Goal: Transaction & Acquisition: Purchase product/service

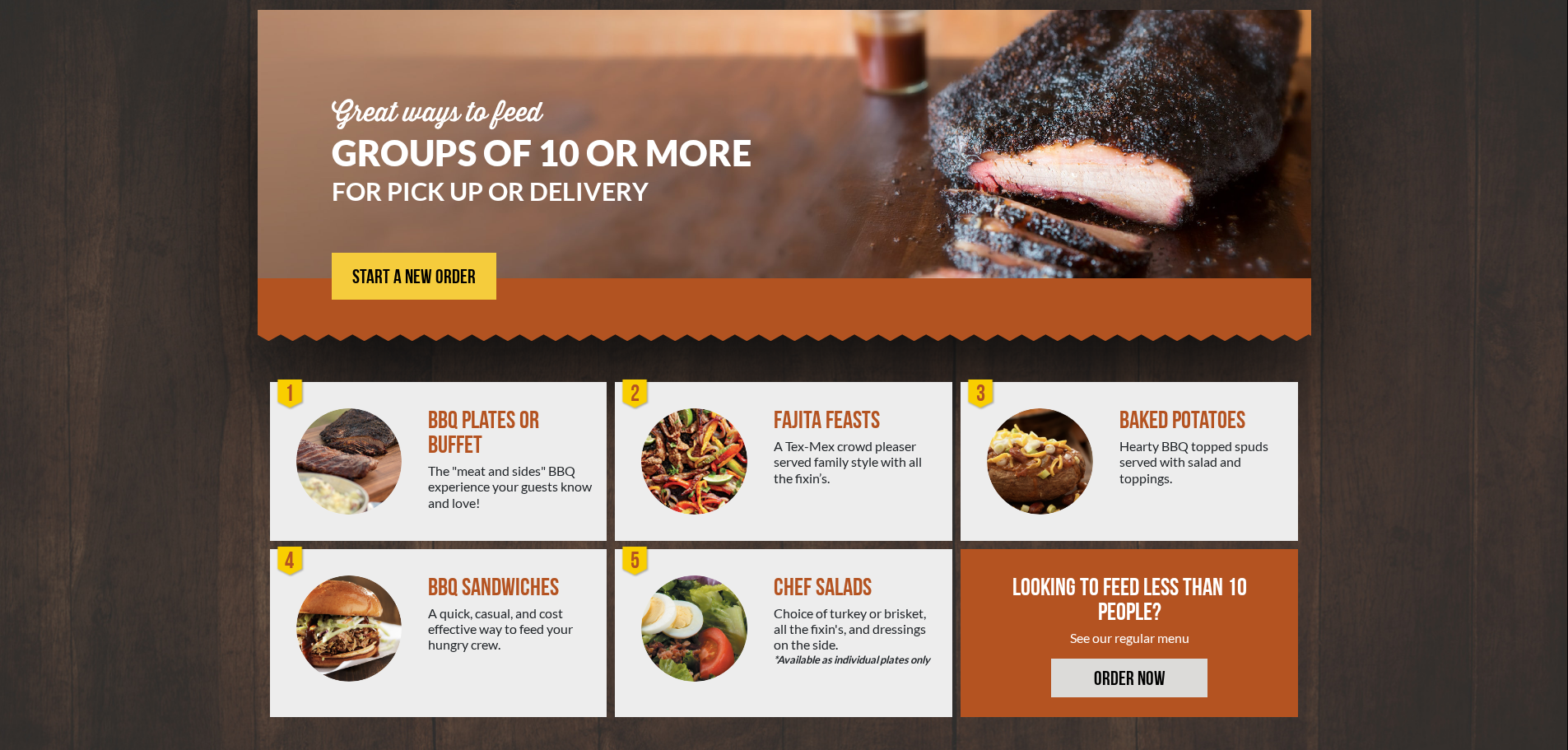
scroll to position [35, 0]
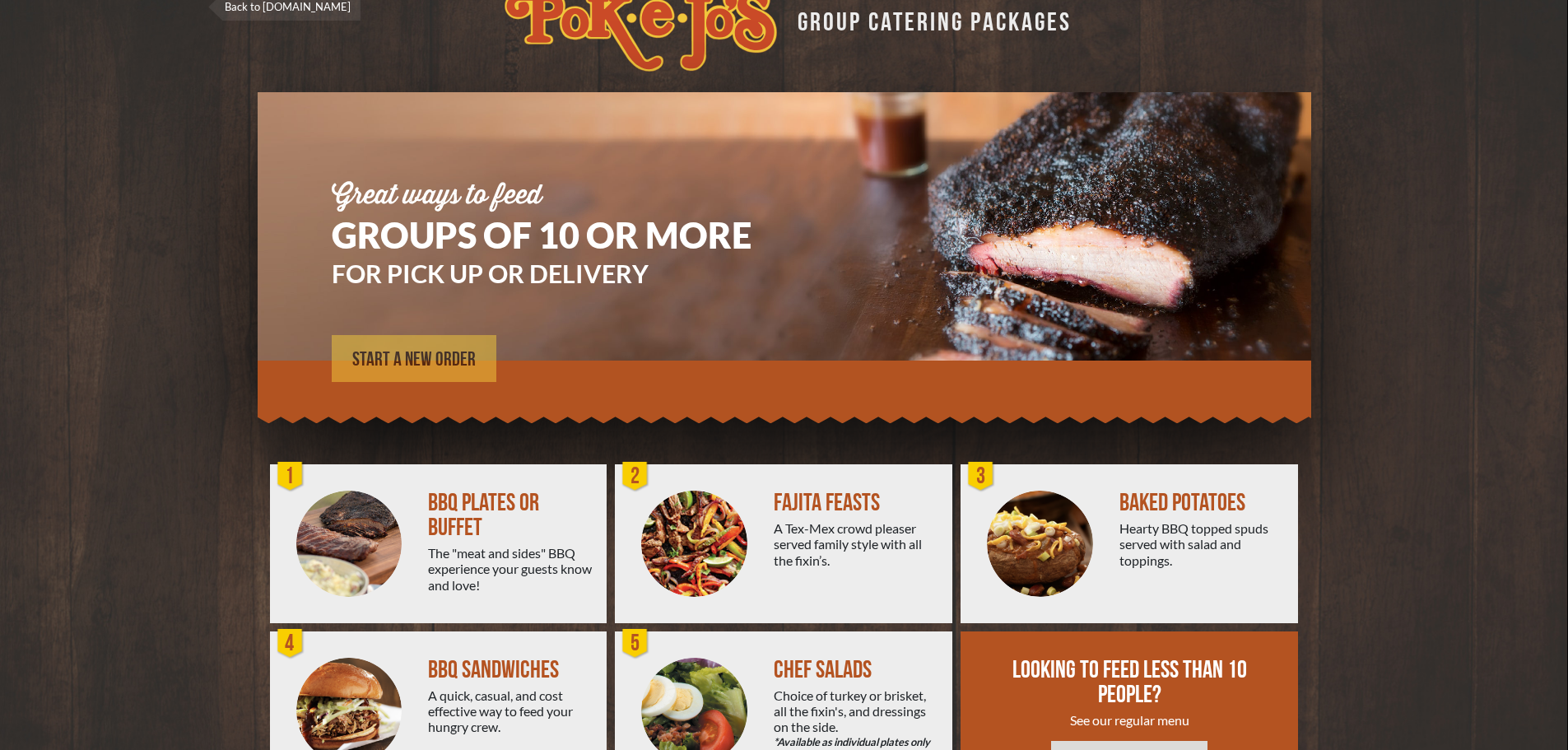
click at [434, 362] on span "START A NEW ORDER" at bounding box center [414, 360] width 124 height 20
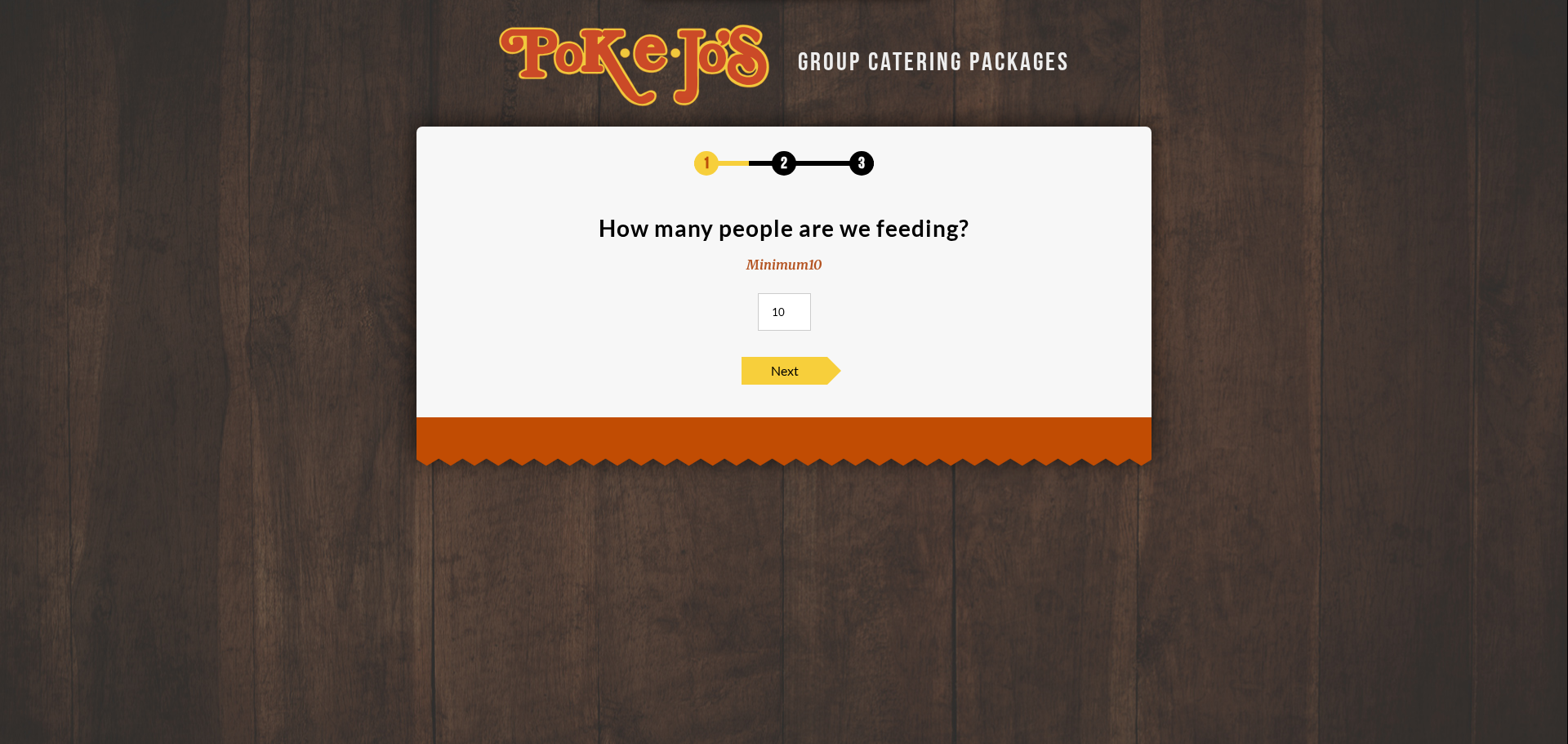
click at [801, 313] on input "10" at bounding box center [784, 312] width 53 height 38
type input "65"
click at [789, 363] on span "Next" at bounding box center [784, 370] width 86 height 28
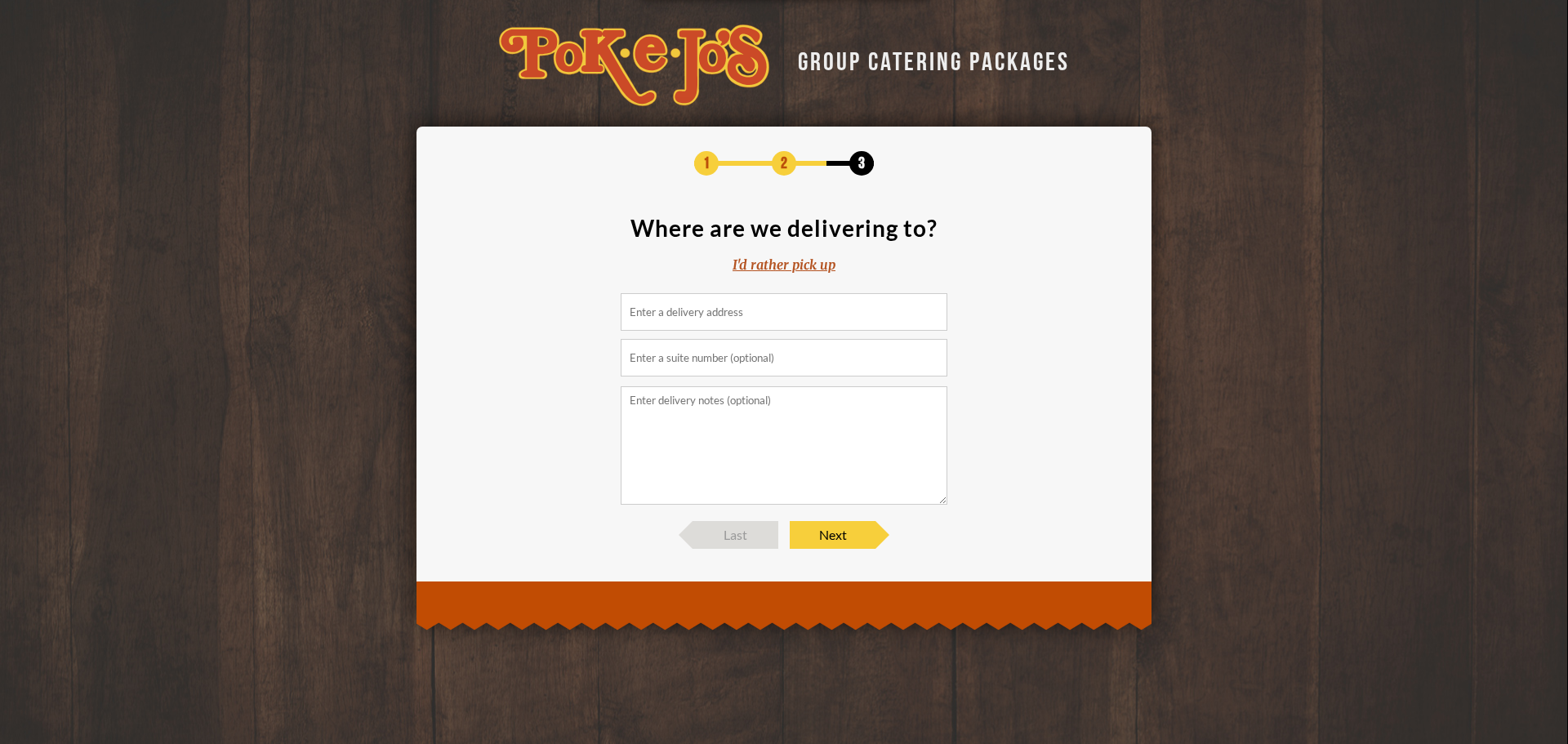
click at [775, 266] on div "I'd rather pick up" at bounding box center [784, 265] width 103 height 19
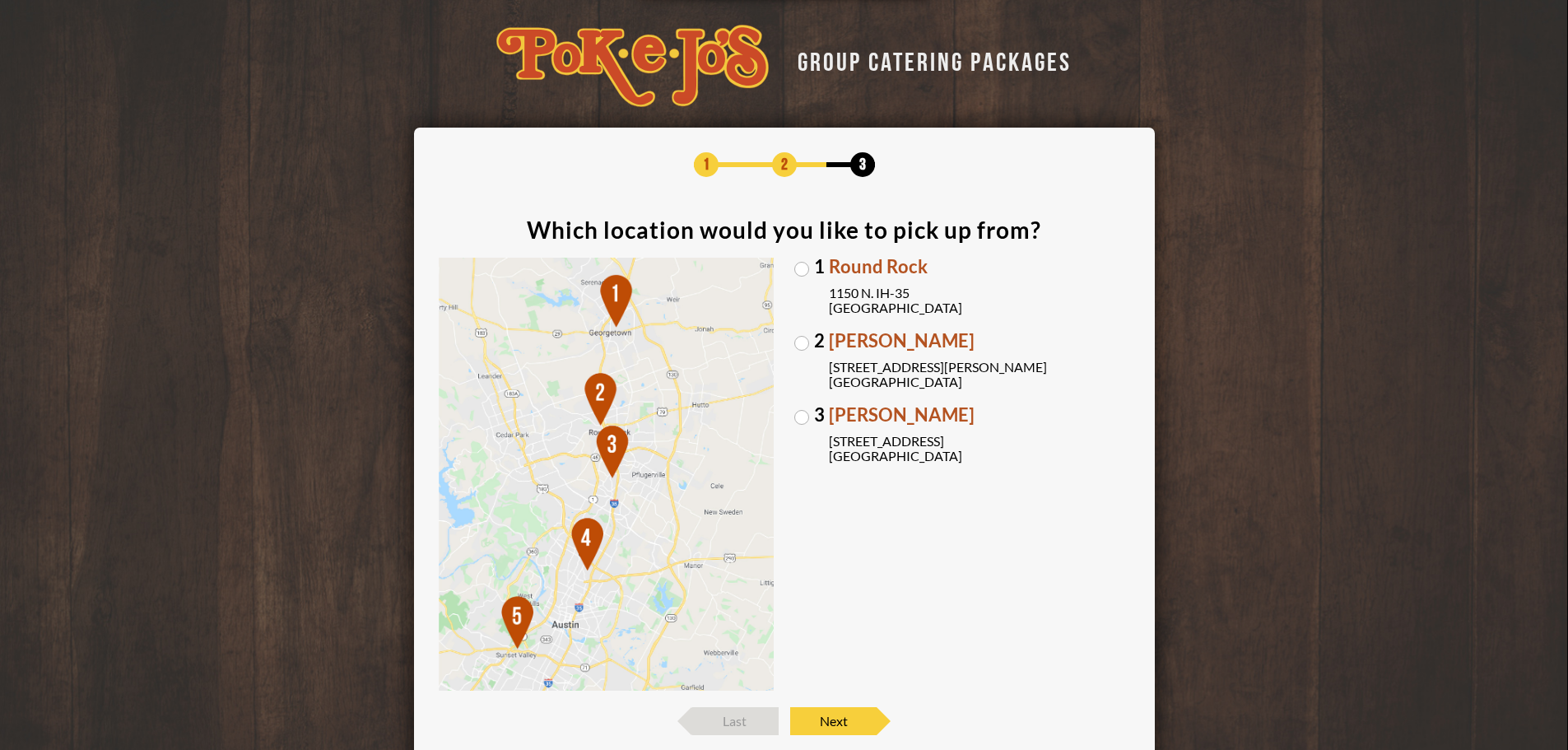
click at [573, 418] on img at bounding box center [606, 474] width 336 height 434
click at [607, 389] on img at bounding box center [606, 474] width 336 height 434
click at [804, 340] on label "2 Parmer Lane 2121 Parmer Lane Austin, TX 78727" at bounding box center [962, 360] width 336 height 57
click at [0, 0] on input "2 Parmer Lane 2121 Parmer Lane Austin, TX 78727" at bounding box center [0, 0] width 0 height 0
click at [839, 720] on span "Next" at bounding box center [833, 721] width 86 height 28
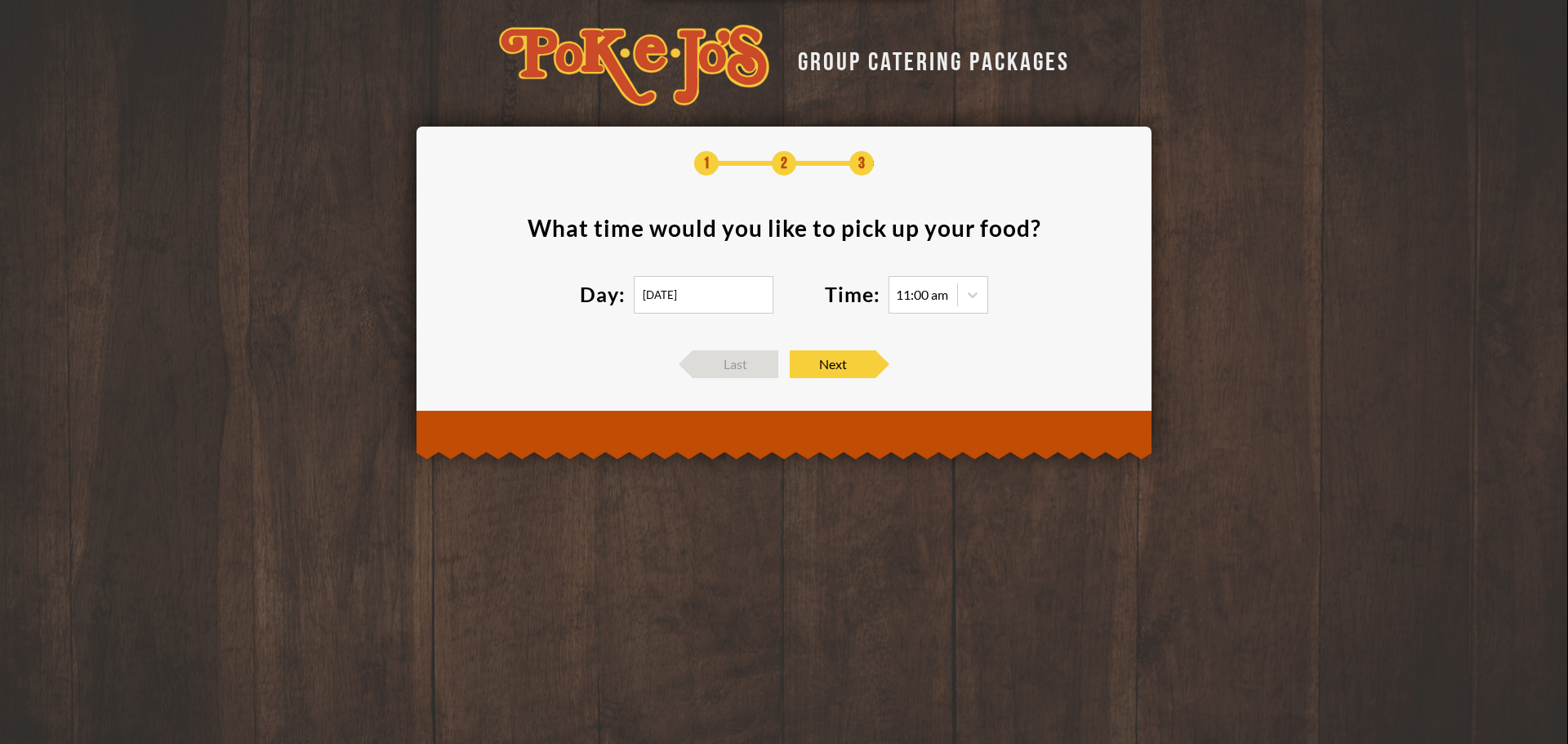
click at [717, 298] on input "08/14/2025" at bounding box center [704, 295] width 140 height 38
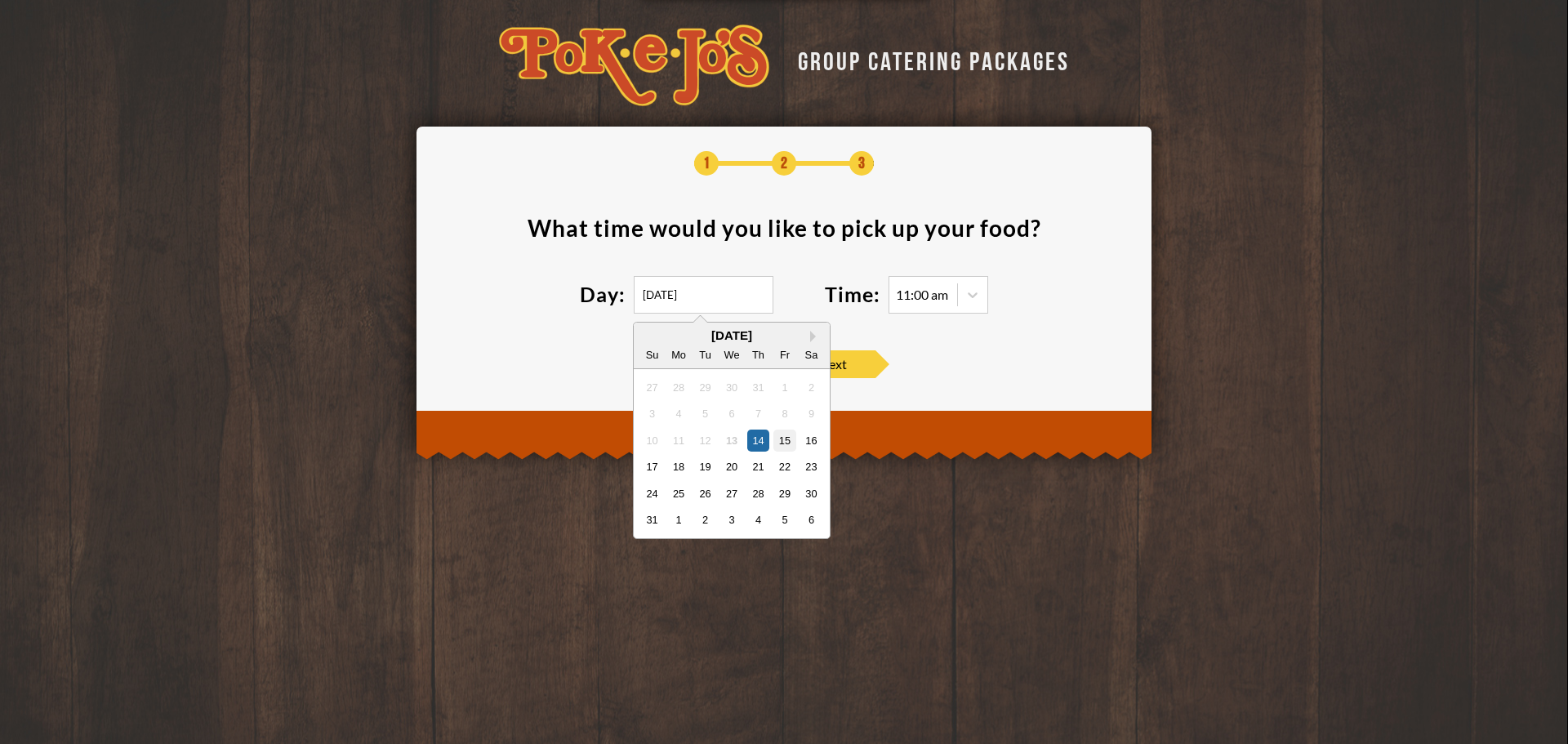
click at [786, 442] on div "15" at bounding box center [784, 440] width 22 height 22
type input "08/15/2025"
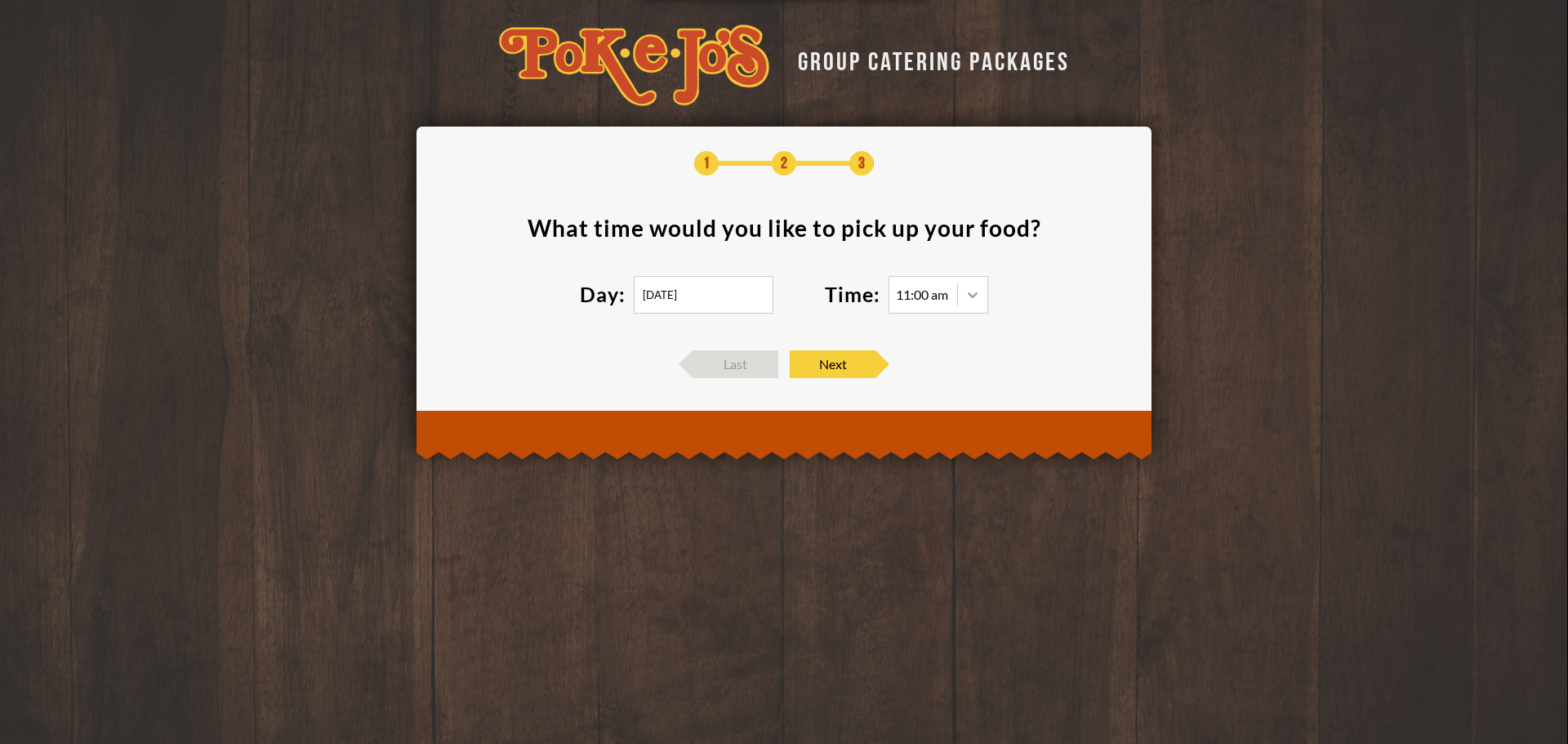
click at [972, 301] on icon at bounding box center [973, 294] width 16 height 16
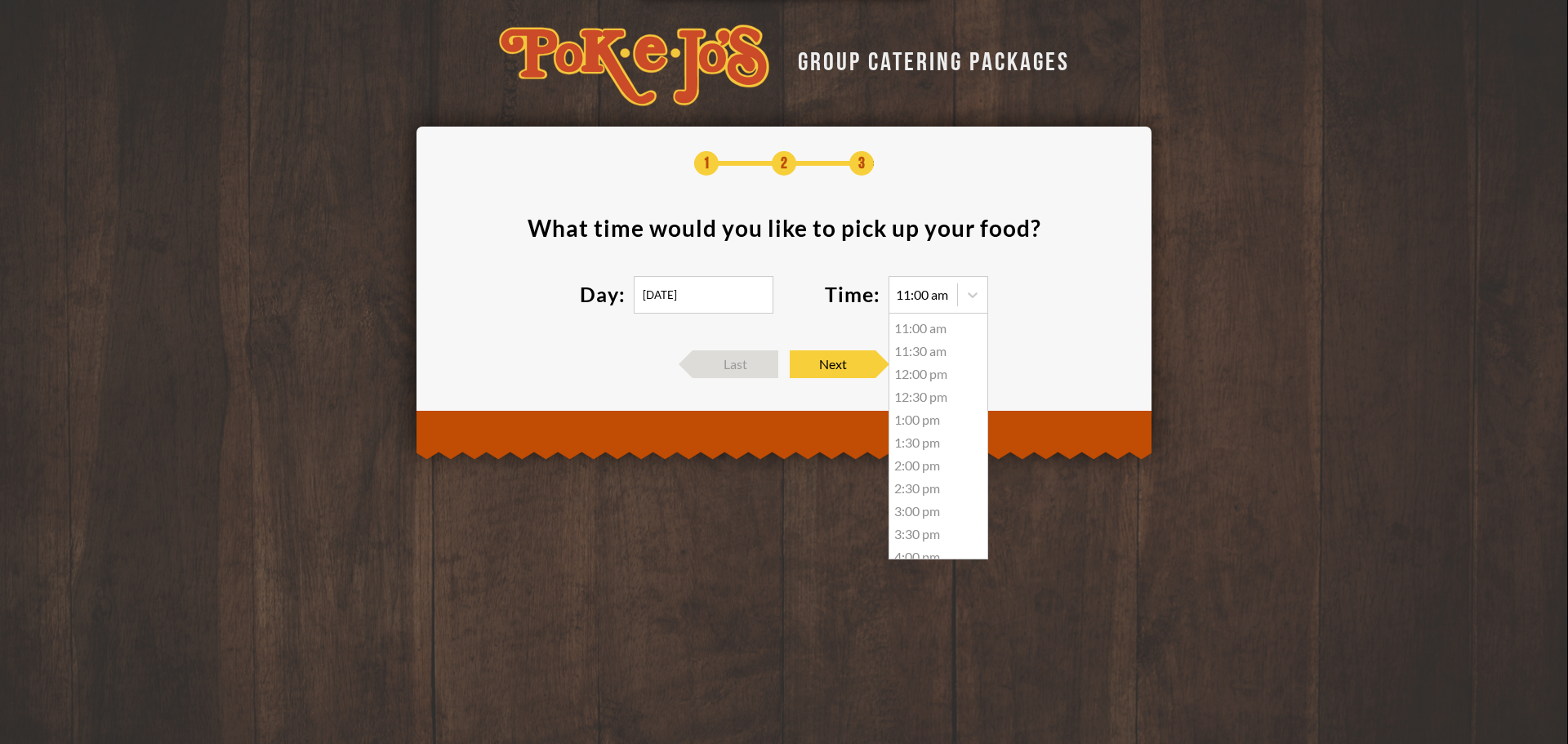
click at [931, 344] on div "11:30 am" at bounding box center [938, 350] width 98 height 23
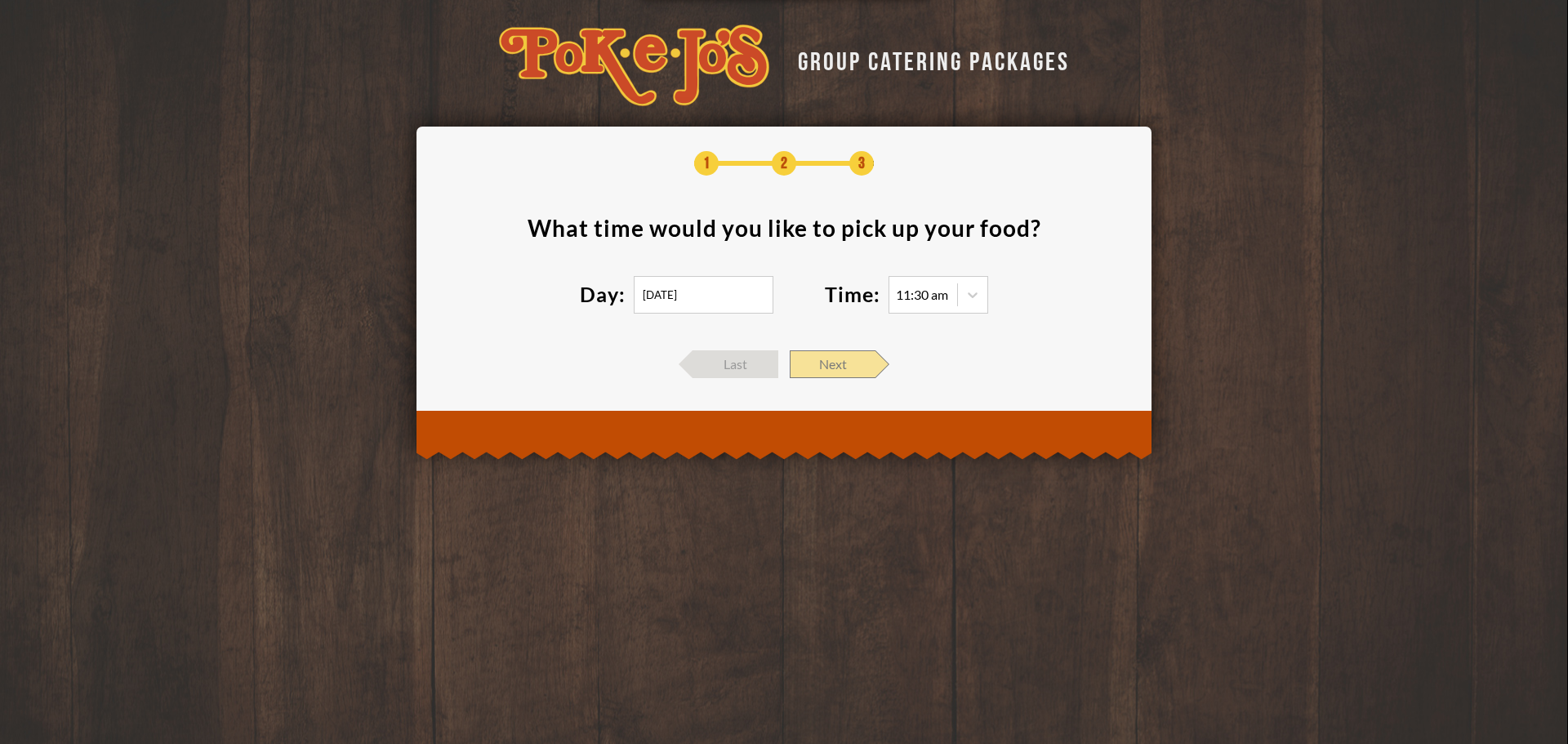
click at [852, 359] on span "Next" at bounding box center [833, 364] width 86 height 28
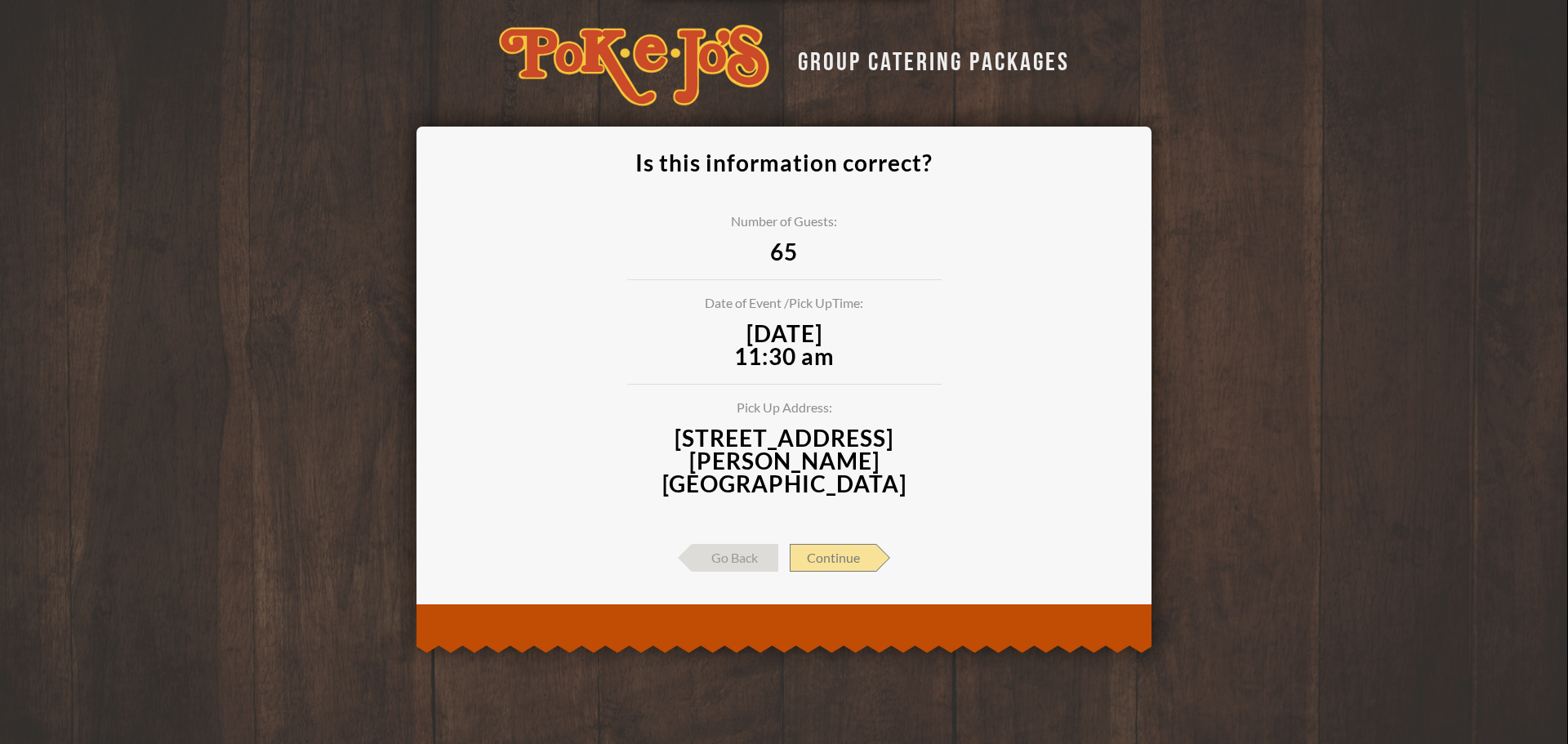
click at [868, 544] on span "Continue" at bounding box center [834, 557] width 87 height 28
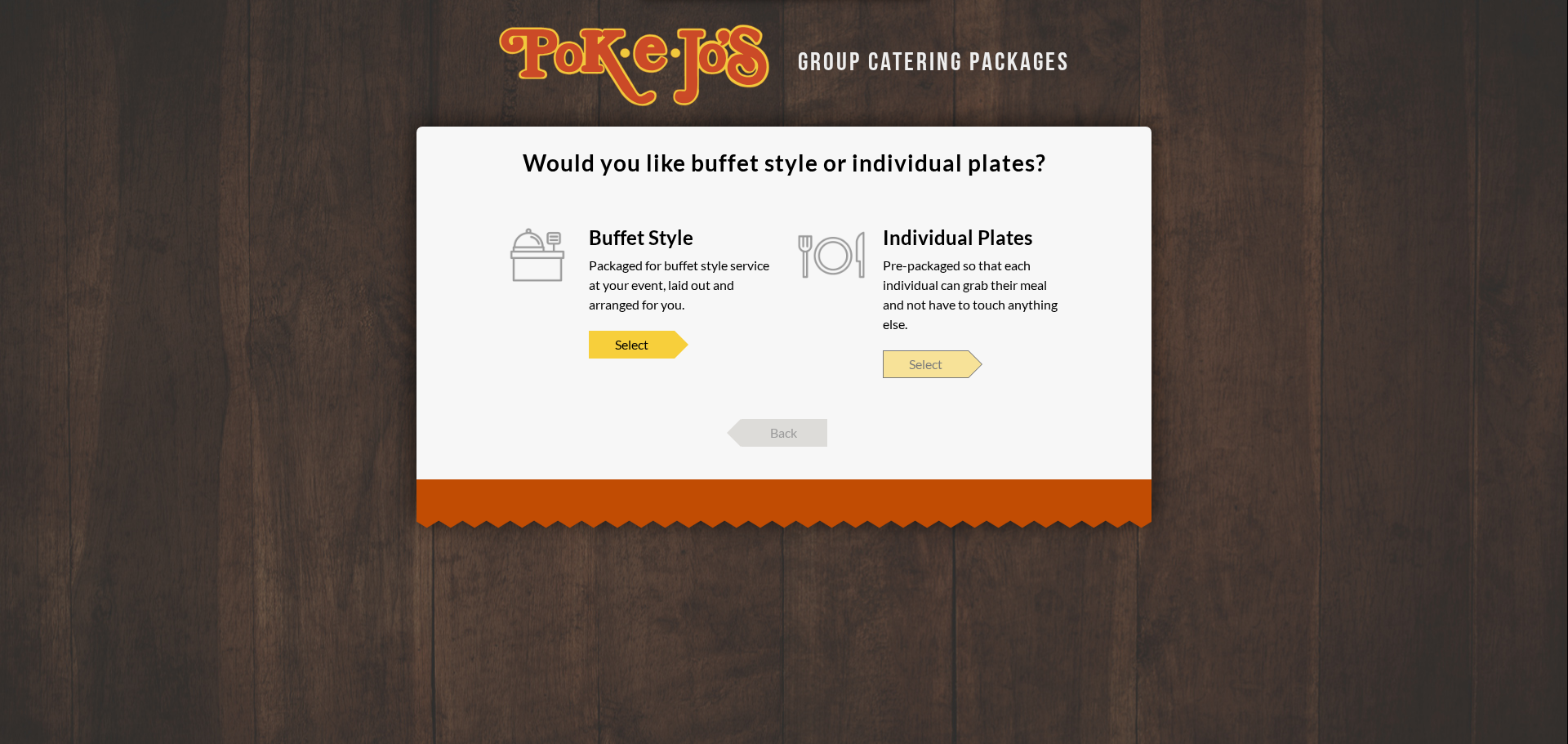
click at [946, 371] on span "Select" at bounding box center [926, 364] width 86 height 28
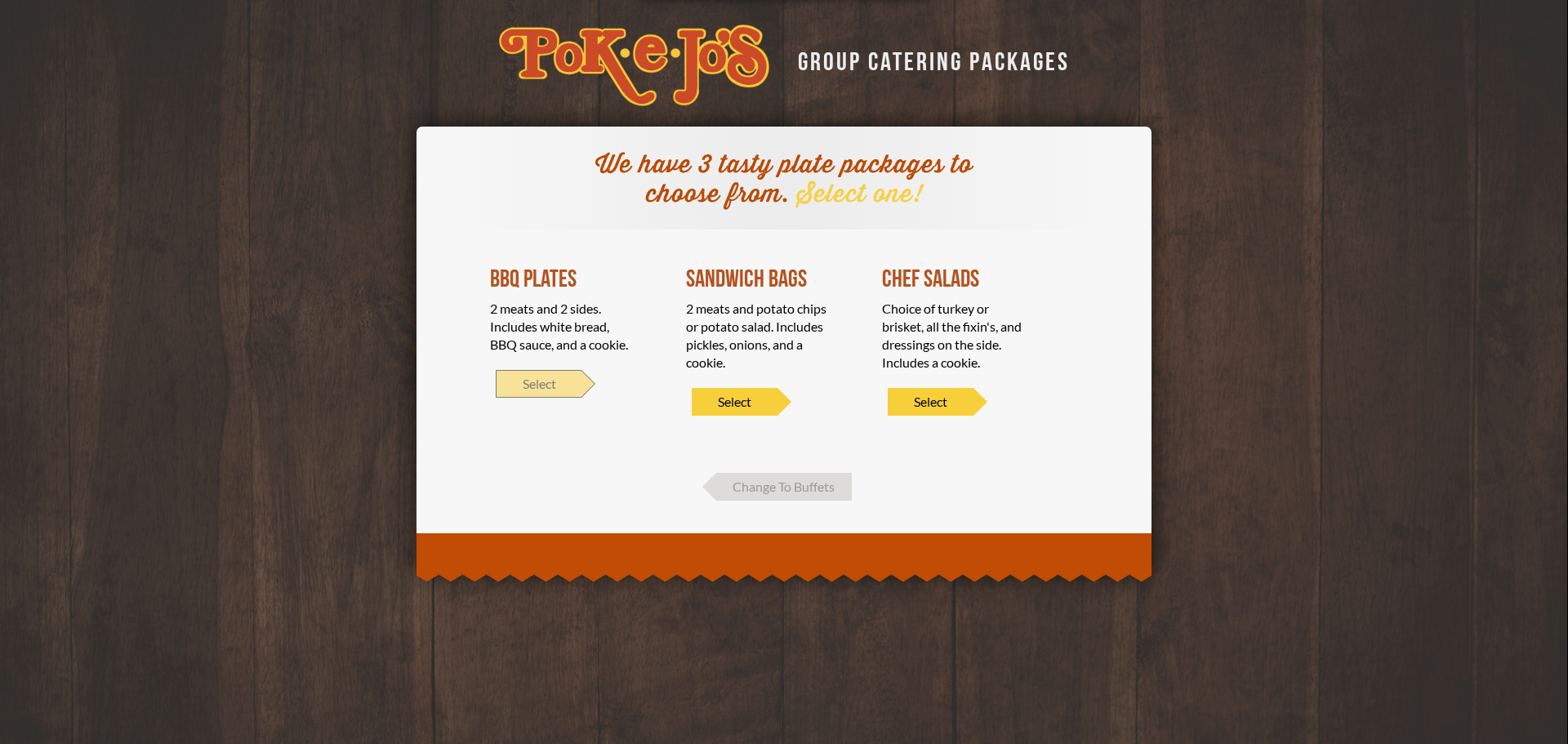
click at [526, 387] on span "Select" at bounding box center [538, 384] width 86 height 28
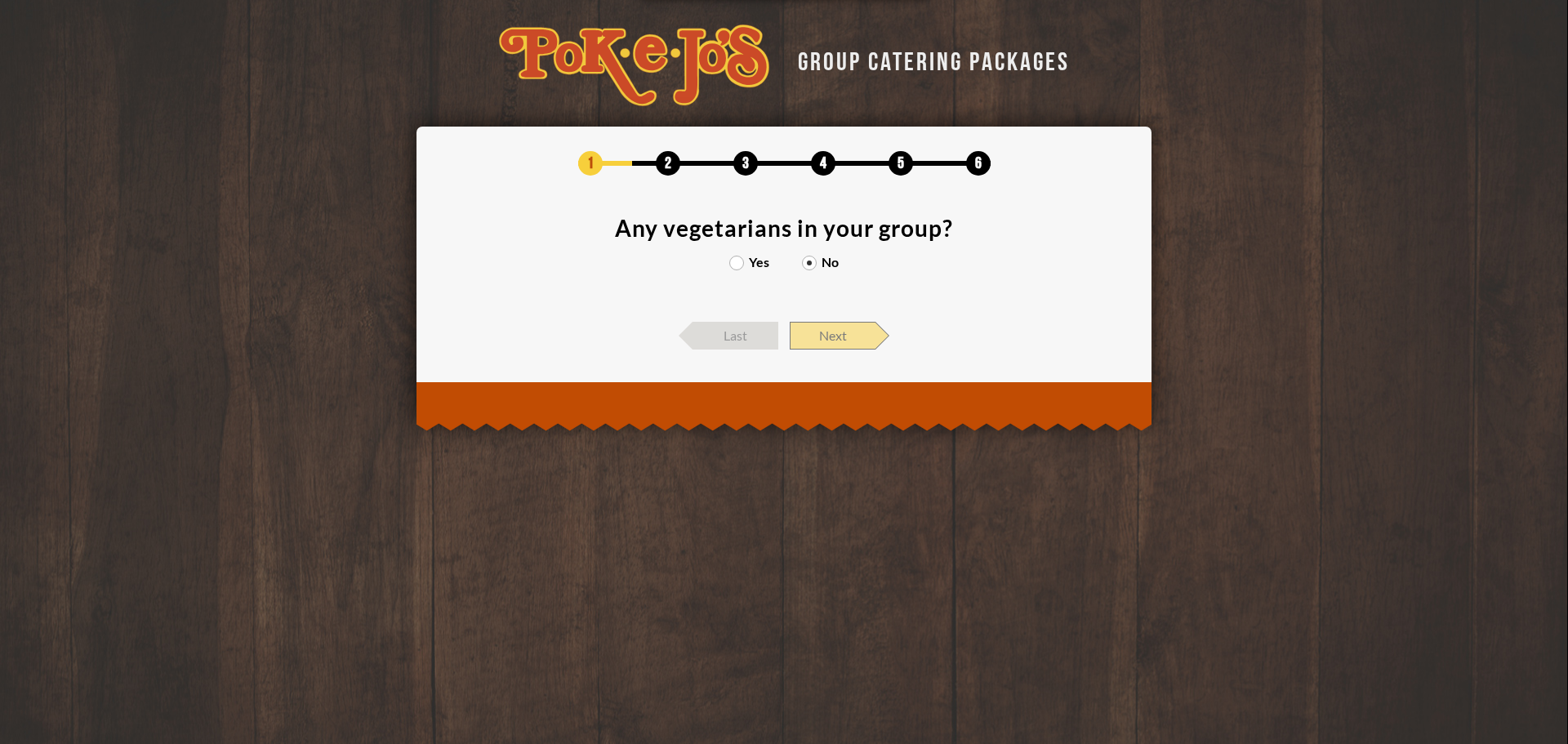
click at [826, 333] on span "Next" at bounding box center [833, 335] width 86 height 28
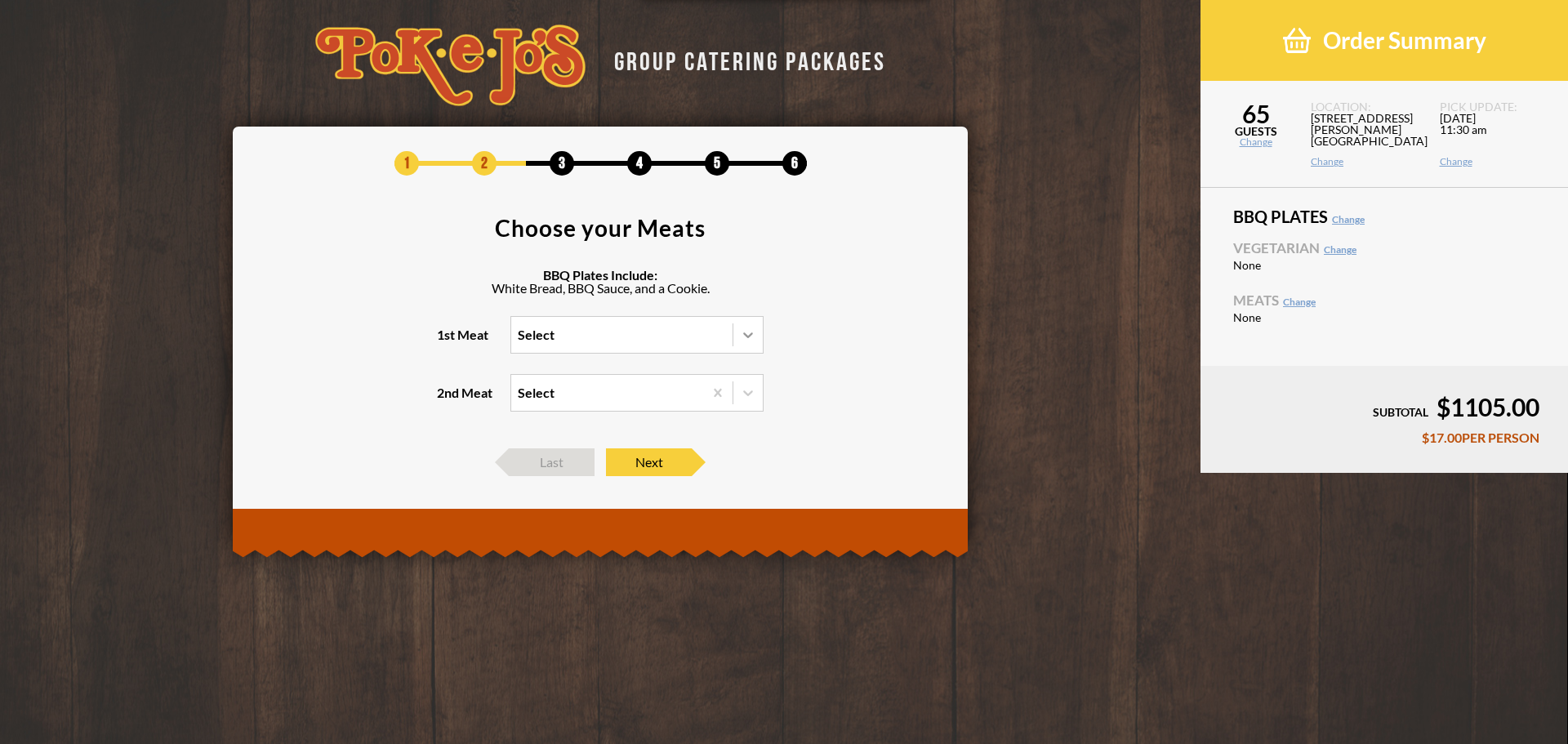
click at [744, 335] on icon at bounding box center [748, 335] width 16 height 16
click at [447, 342] on input "1st Meat Select" at bounding box center [447, 342] width 0 height 0
click at [549, 367] on div "Brisket" at bounding box center [637, 367] width 252 height 23
click at [447, 342] on input "1st Meat option Brisket focused, 1 of 5. 5 results available. Use Up and Down t…" at bounding box center [447, 342] width 0 height 0
click at [750, 397] on icon at bounding box center [748, 393] width 16 height 16
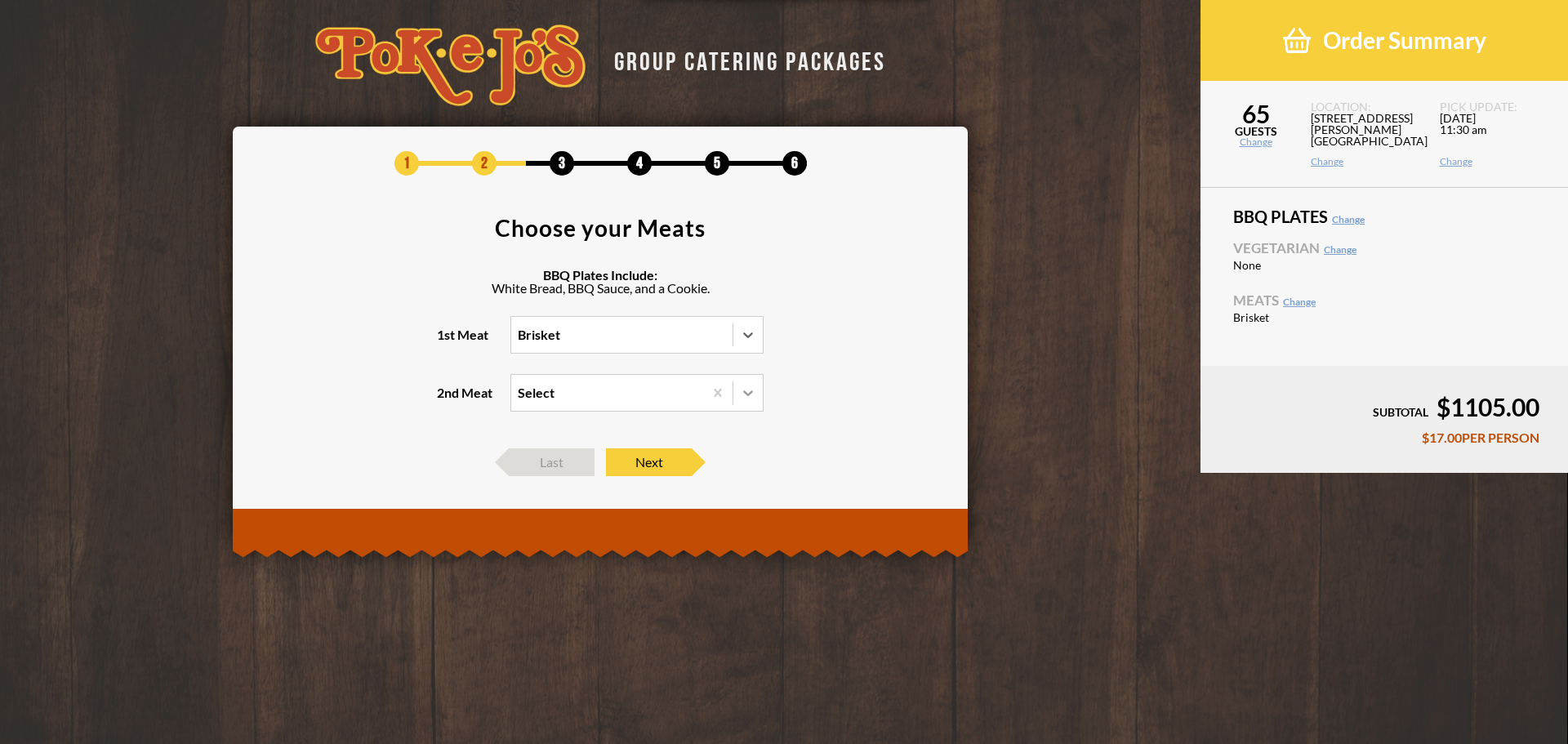
click at [447, 400] on input "2nd Meat Select" at bounding box center [447, 400] width 0 height 0
click at [565, 469] on div "Pulled Pork" at bounding box center [637, 471] width 252 height 23
click at [447, 400] on input "2nd Meat option Pulled Pork focused, 3 of 4. 4 results available. Use Up and Do…" at bounding box center [447, 400] width 0 height 0
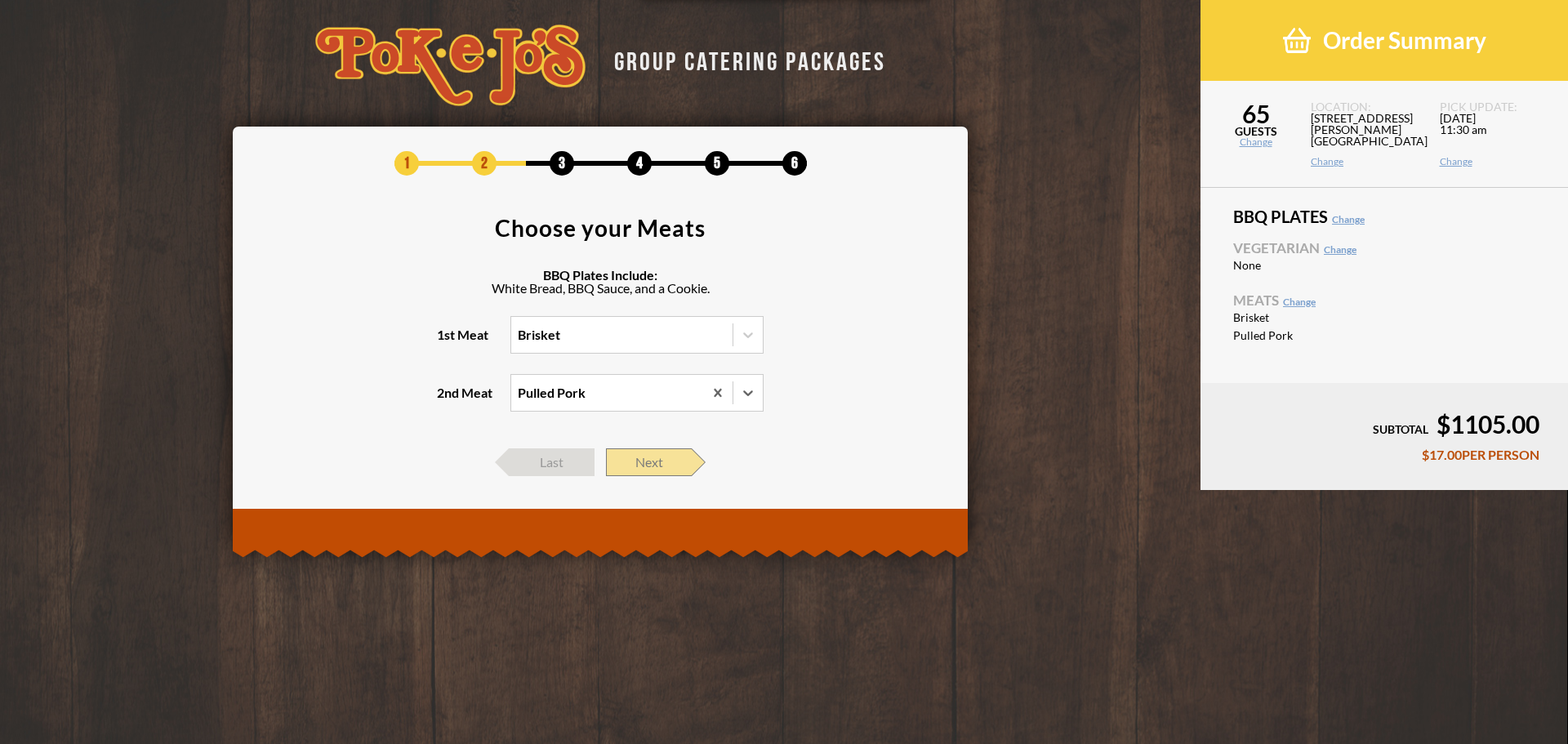
click at [657, 462] on span "Next" at bounding box center [649, 462] width 86 height 28
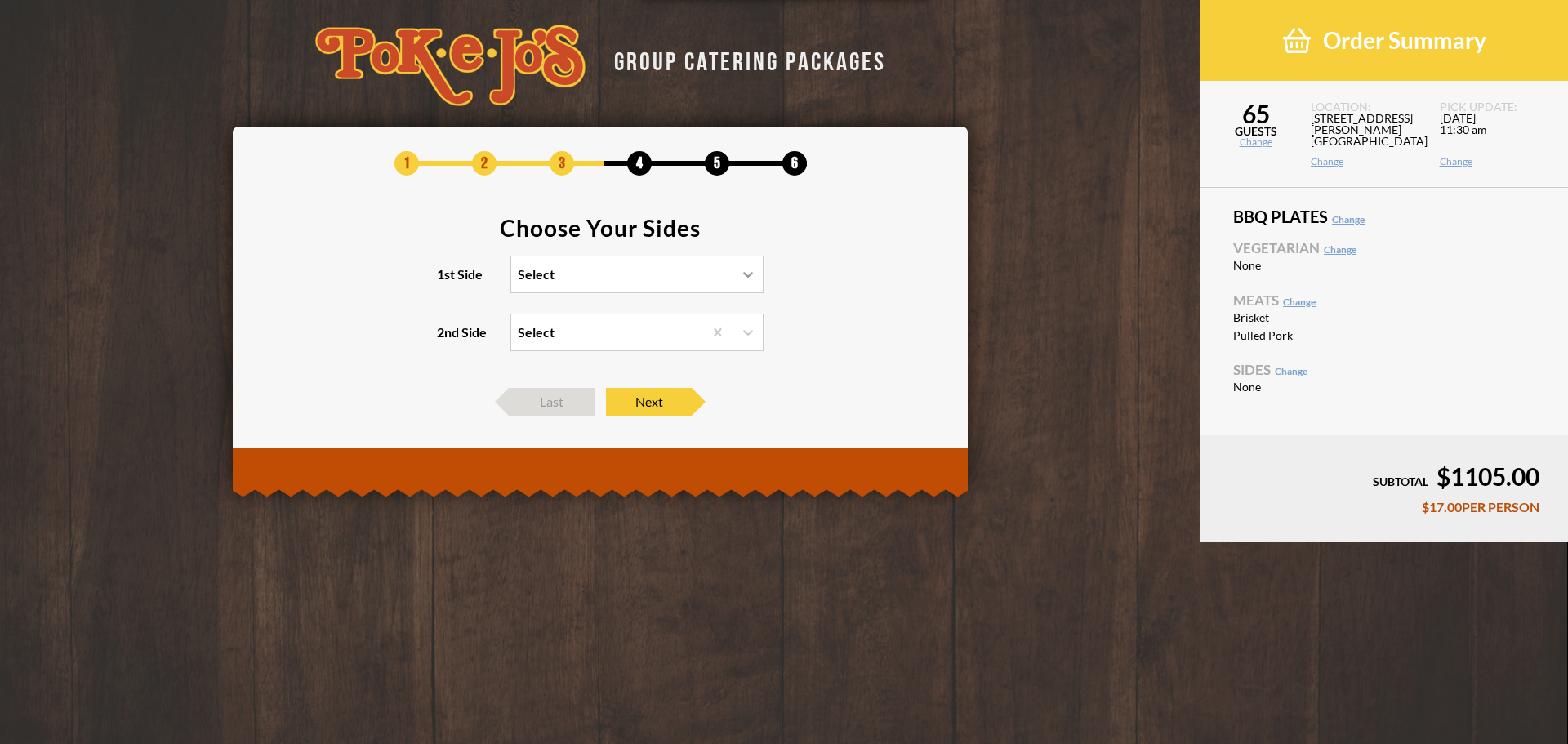
click at [745, 276] on icon at bounding box center [748, 274] width 16 height 16
click at [447, 282] on input "1st Side Select" at bounding box center [447, 282] width 0 height 0
click at [572, 305] on div "Mac and Cheese" at bounding box center [637, 307] width 252 height 23
click at [447, 282] on input "1st Side option Brisket, selected. option Mac and Cheese focused, 1 of 4. 4 res…" at bounding box center [447, 282] width 0 height 0
click at [751, 325] on icon at bounding box center [748, 332] width 16 height 16
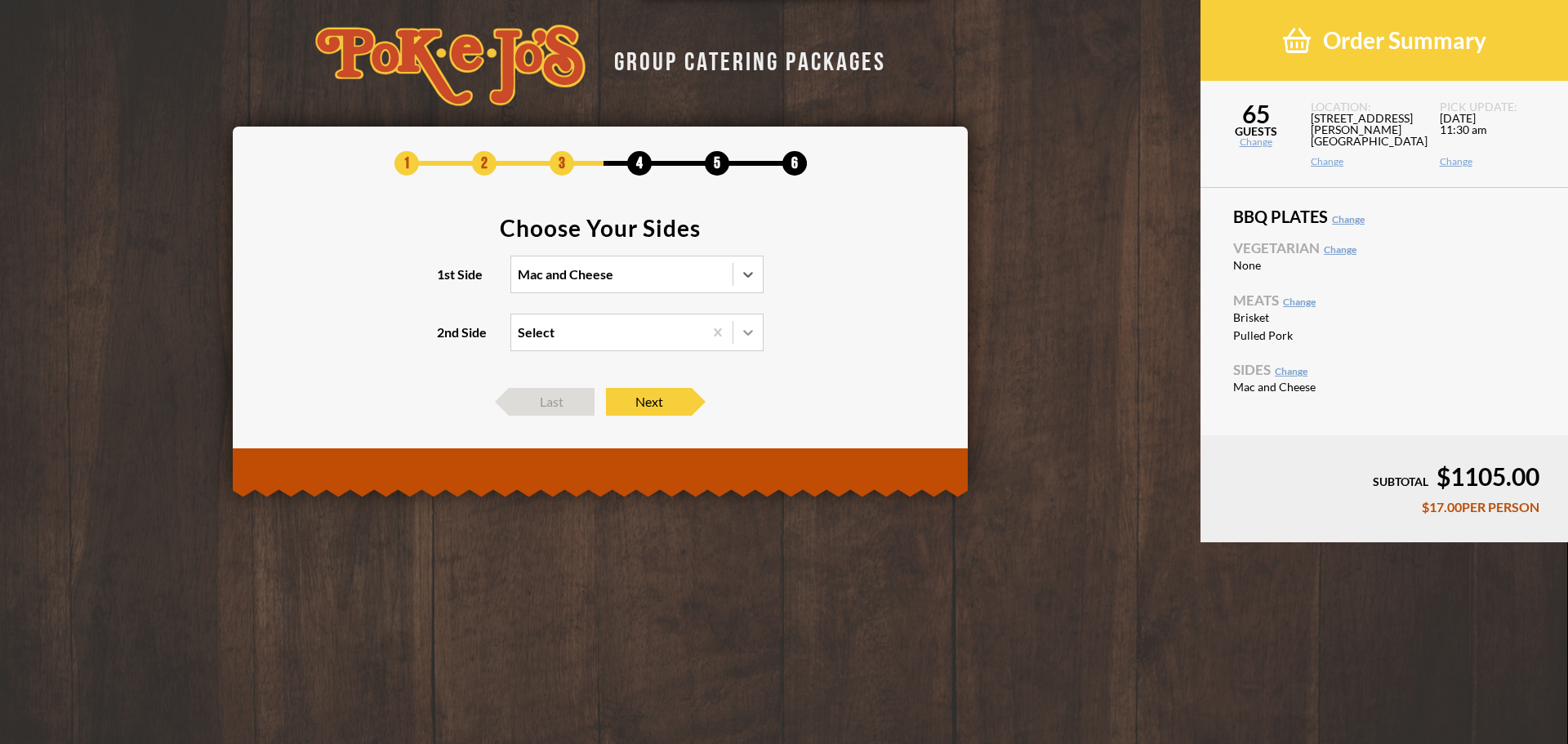
click at [447, 339] on input "2nd Side Select" at bounding box center [447, 339] width 0 height 0
click at [583, 387] on div "Potato Casserole" at bounding box center [637, 388] width 252 height 23
click at [447, 339] on input "2nd Side option Pulled Pork, selected. option Potato Casserole focused, 2 of 3.…" at bounding box center [447, 339] width 0 height 0
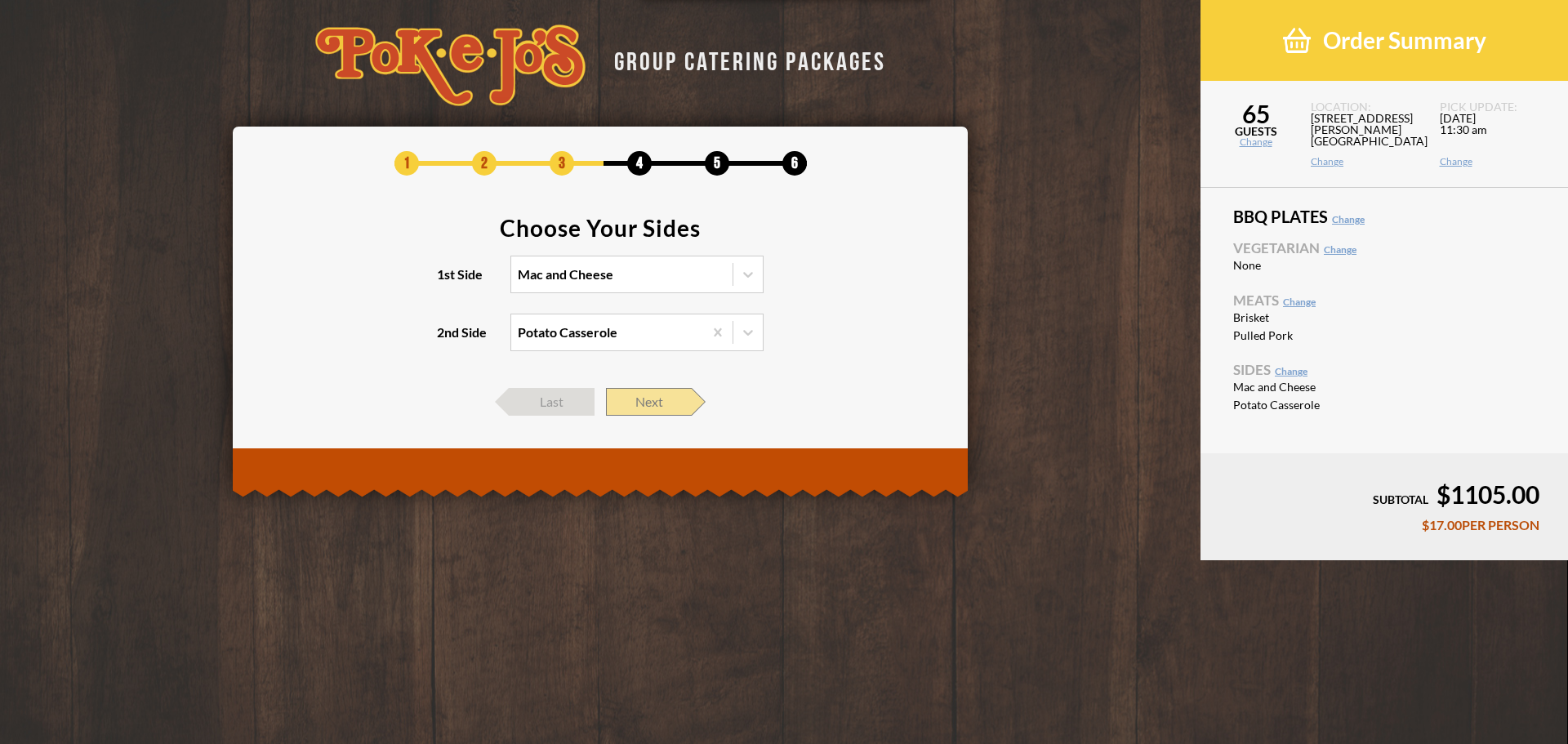
click at [662, 401] on span "Next" at bounding box center [649, 402] width 86 height 28
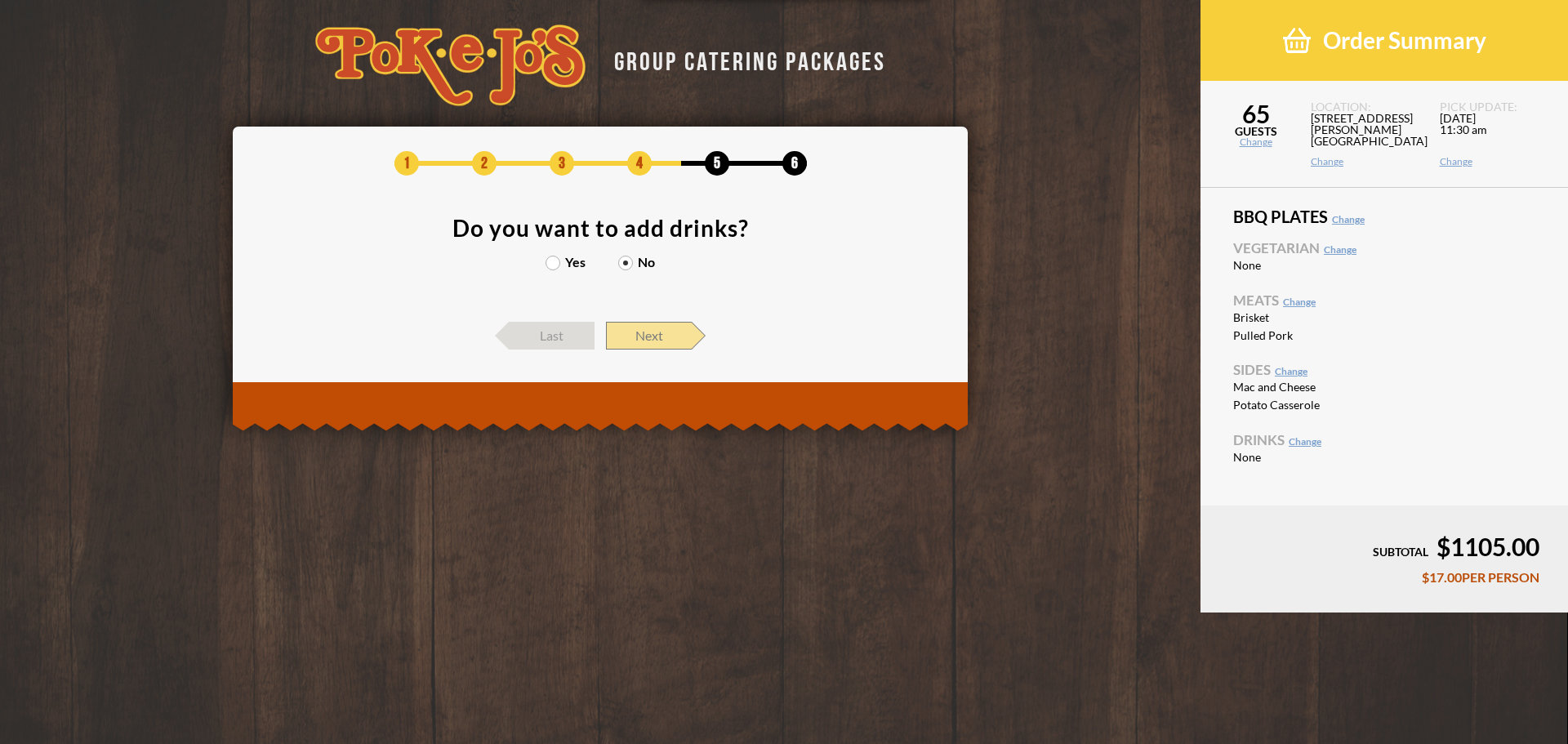
click at [648, 331] on span "Next" at bounding box center [649, 335] width 86 height 28
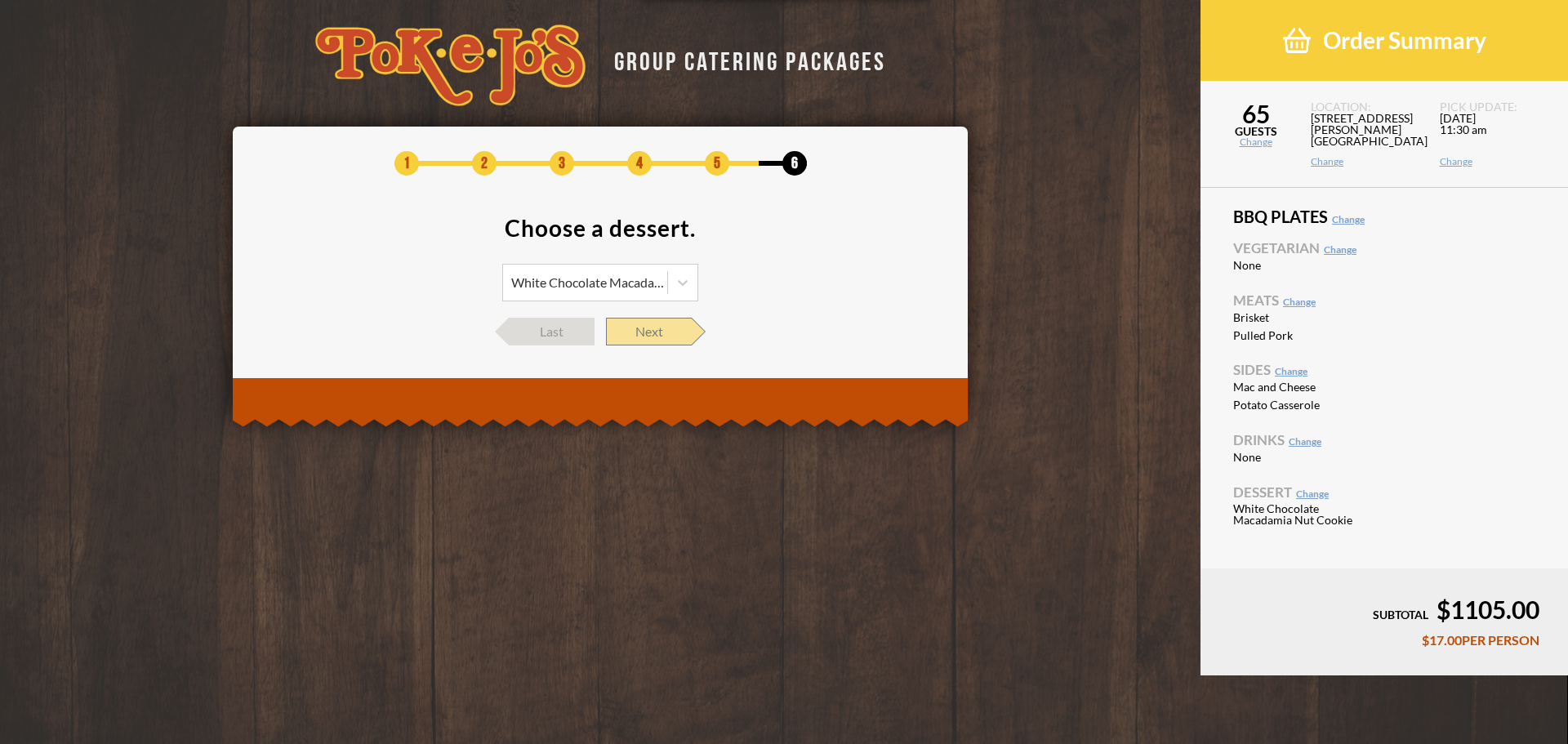
click at [668, 324] on span "Next" at bounding box center [649, 331] width 86 height 28
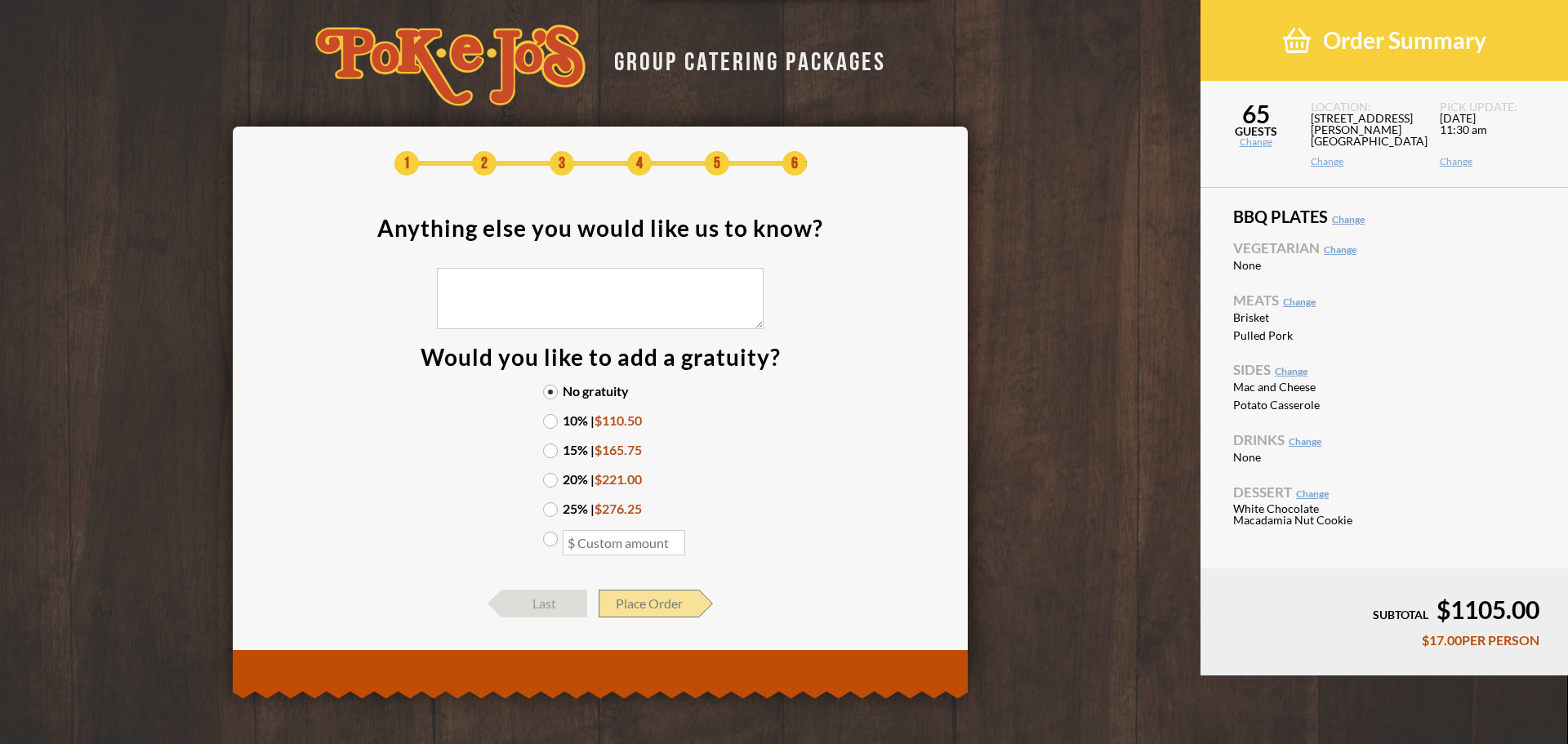
click at [669, 603] on span "Place Order" at bounding box center [649, 603] width 100 height 28
click at [675, 601] on span "Place Order" at bounding box center [649, 603] width 100 height 28
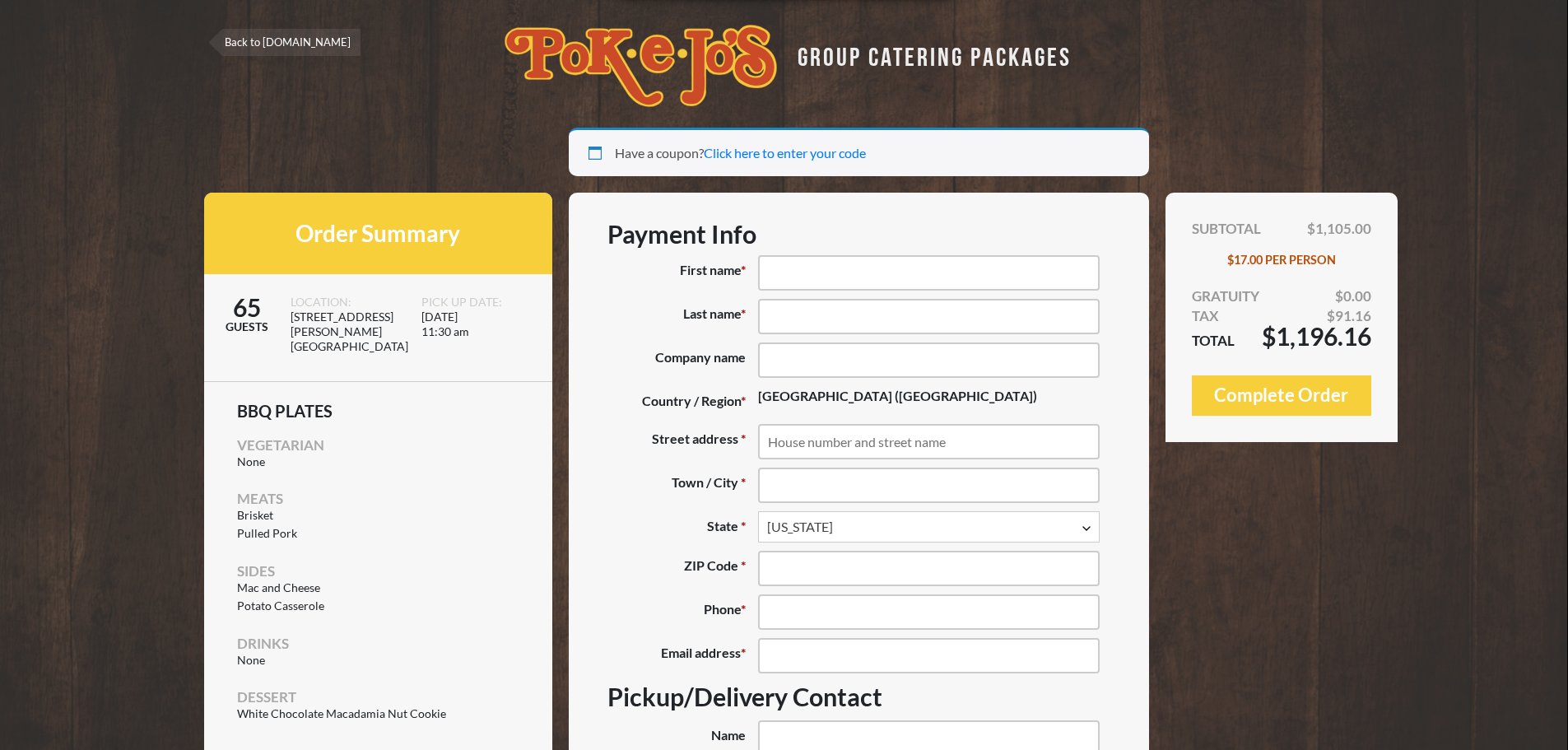
select select "TX"
click at [288, 43] on link "Back to [DOMAIN_NAME]" at bounding box center [284, 43] width 152 height 27
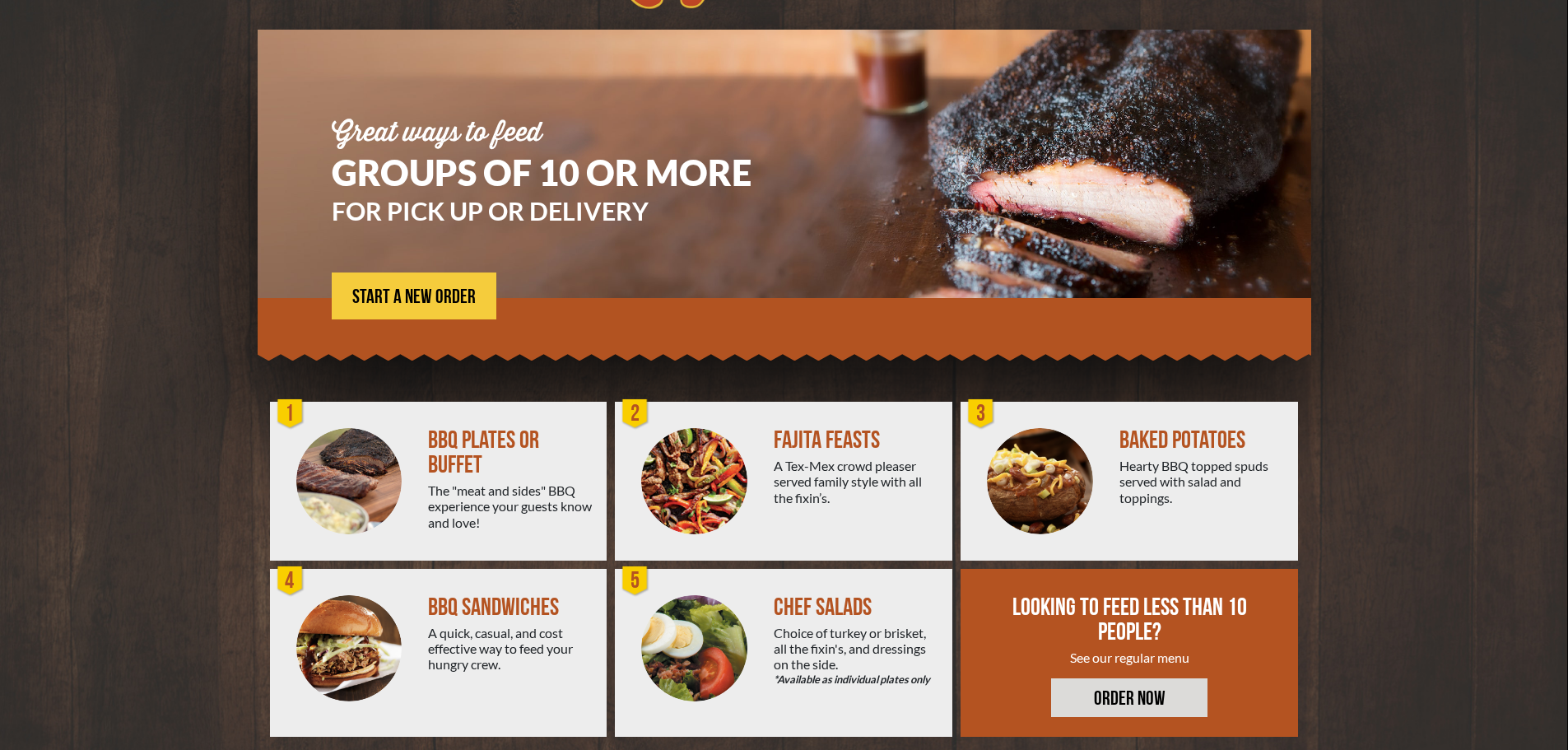
scroll to position [117, 0]
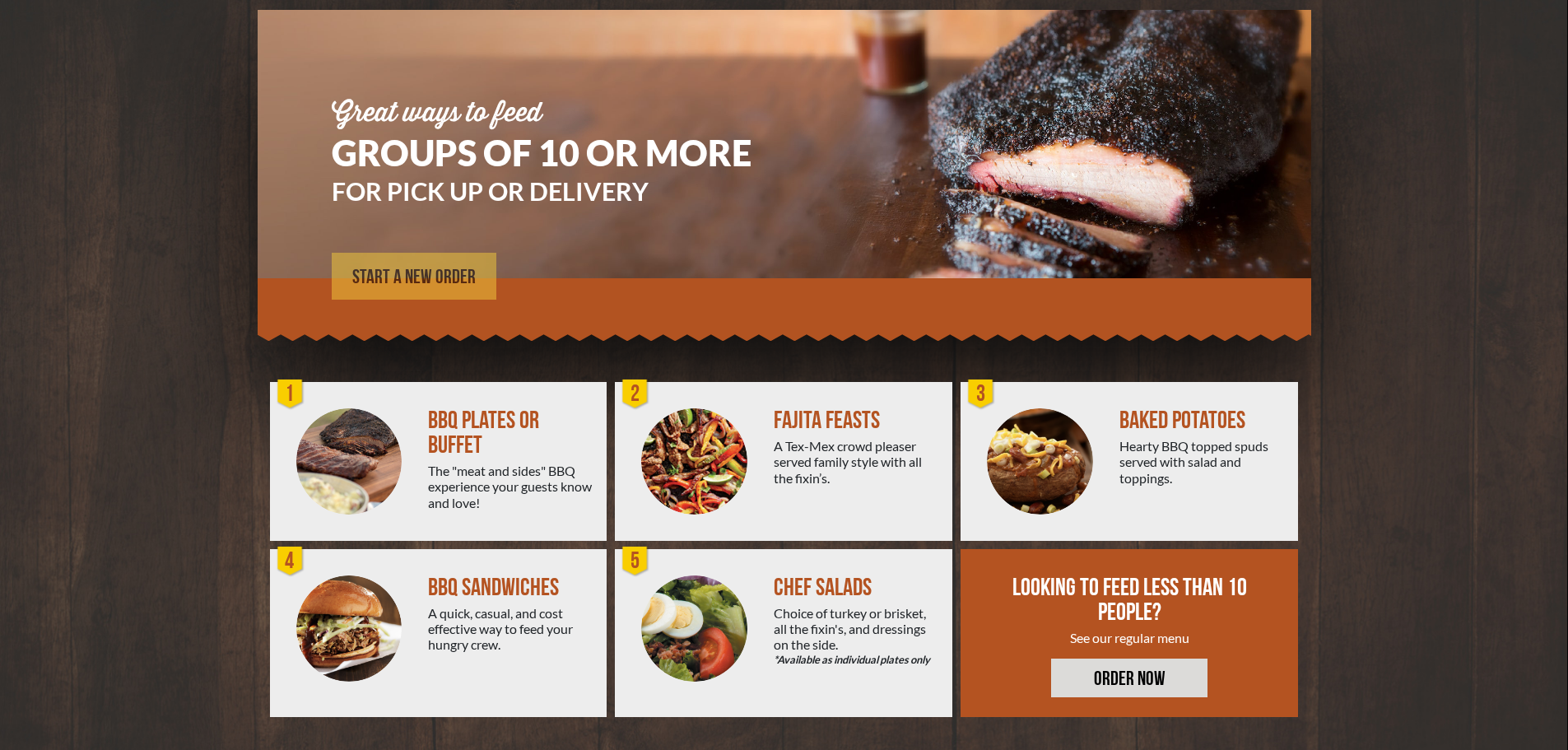
click at [435, 285] on span "START A NEW ORDER" at bounding box center [414, 278] width 124 height 20
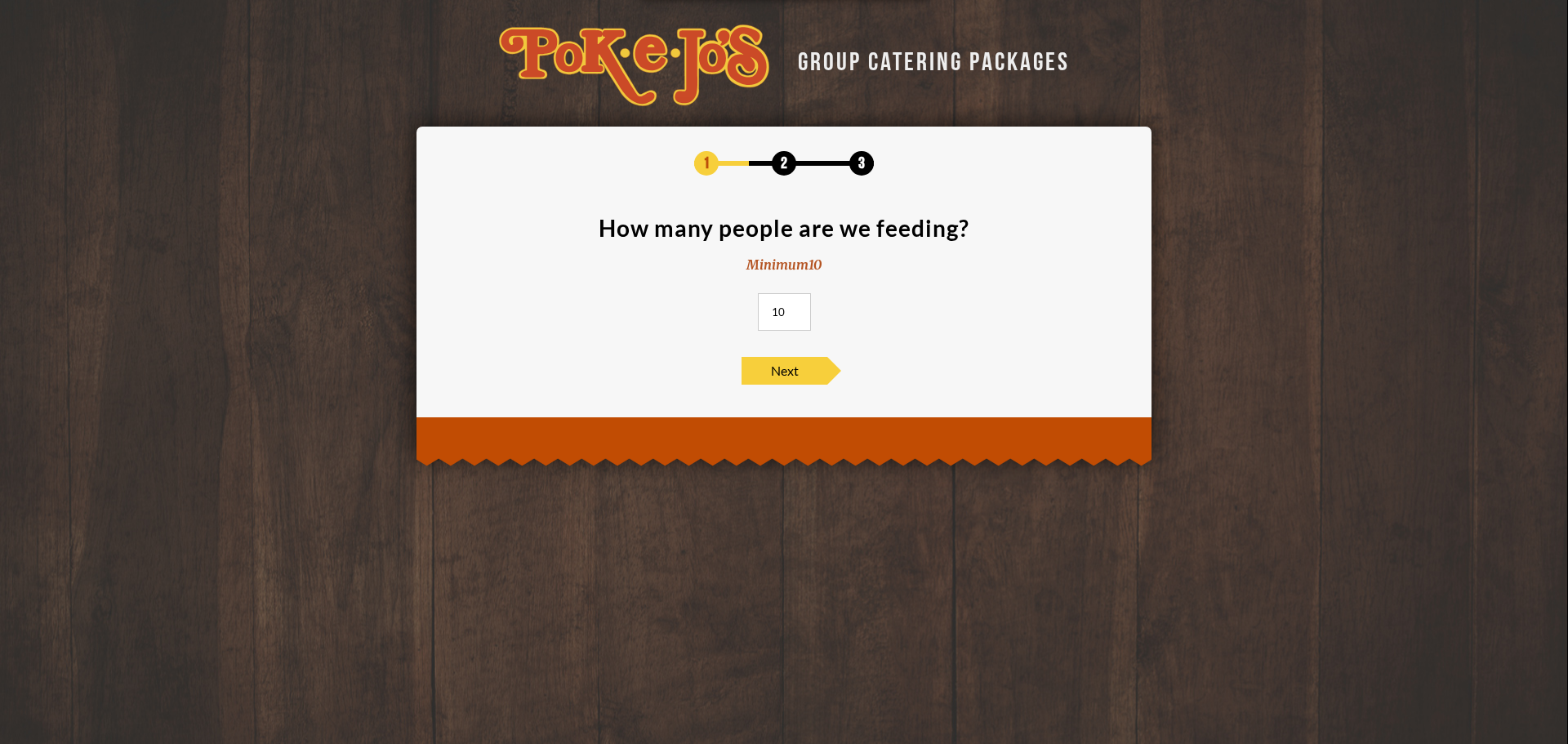
drag, startPoint x: 785, startPoint y: 311, endPoint x: 752, endPoint y: 308, distance: 33.1
click at [752, 308] on section "How many people are we feeding? Minimum 10 10" at bounding box center [784, 278] width 686 height 124
type input "65"
click at [813, 364] on span "Next" at bounding box center [784, 370] width 86 height 28
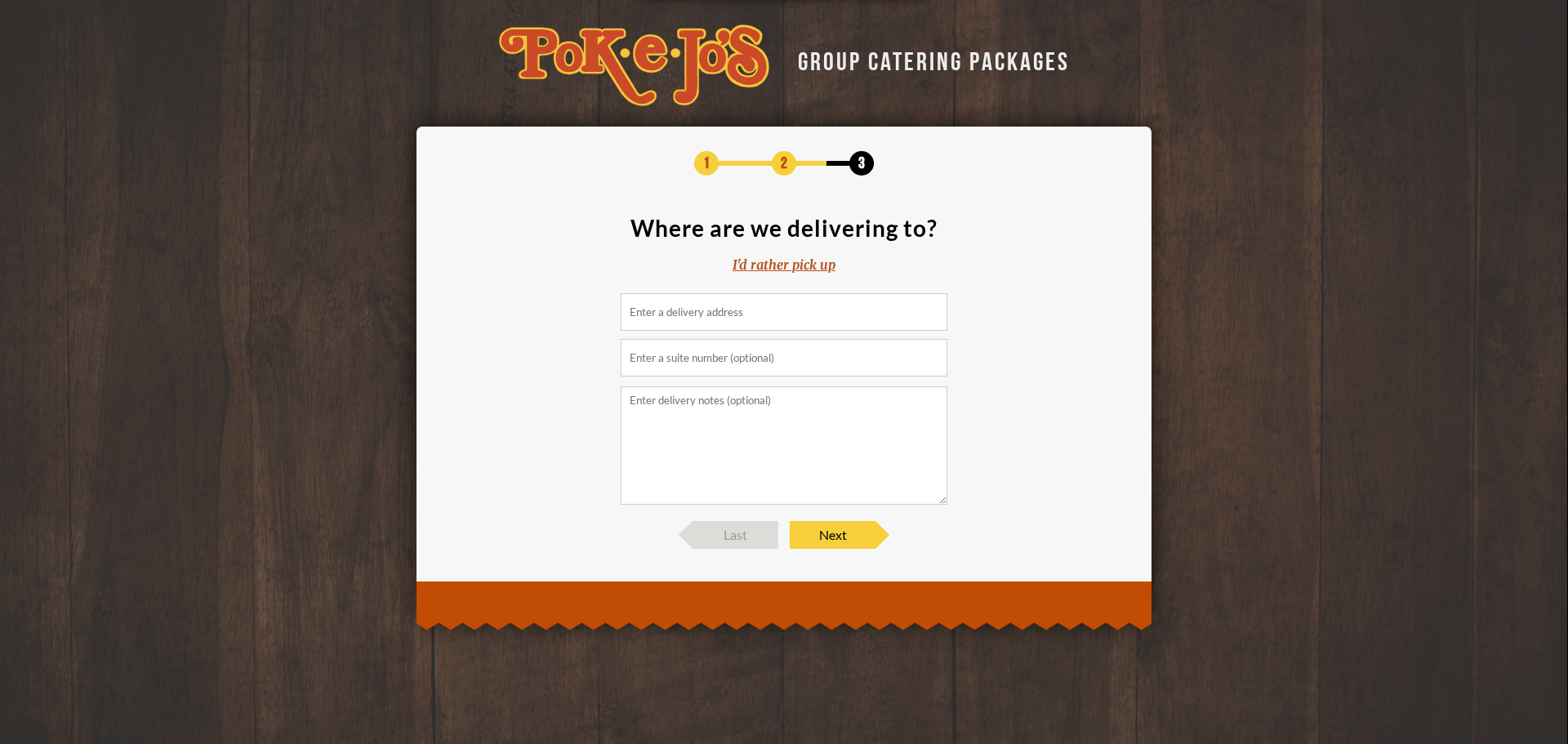
click at [787, 265] on div "I'd rather pick up" at bounding box center [784, 265] width 103 height 19
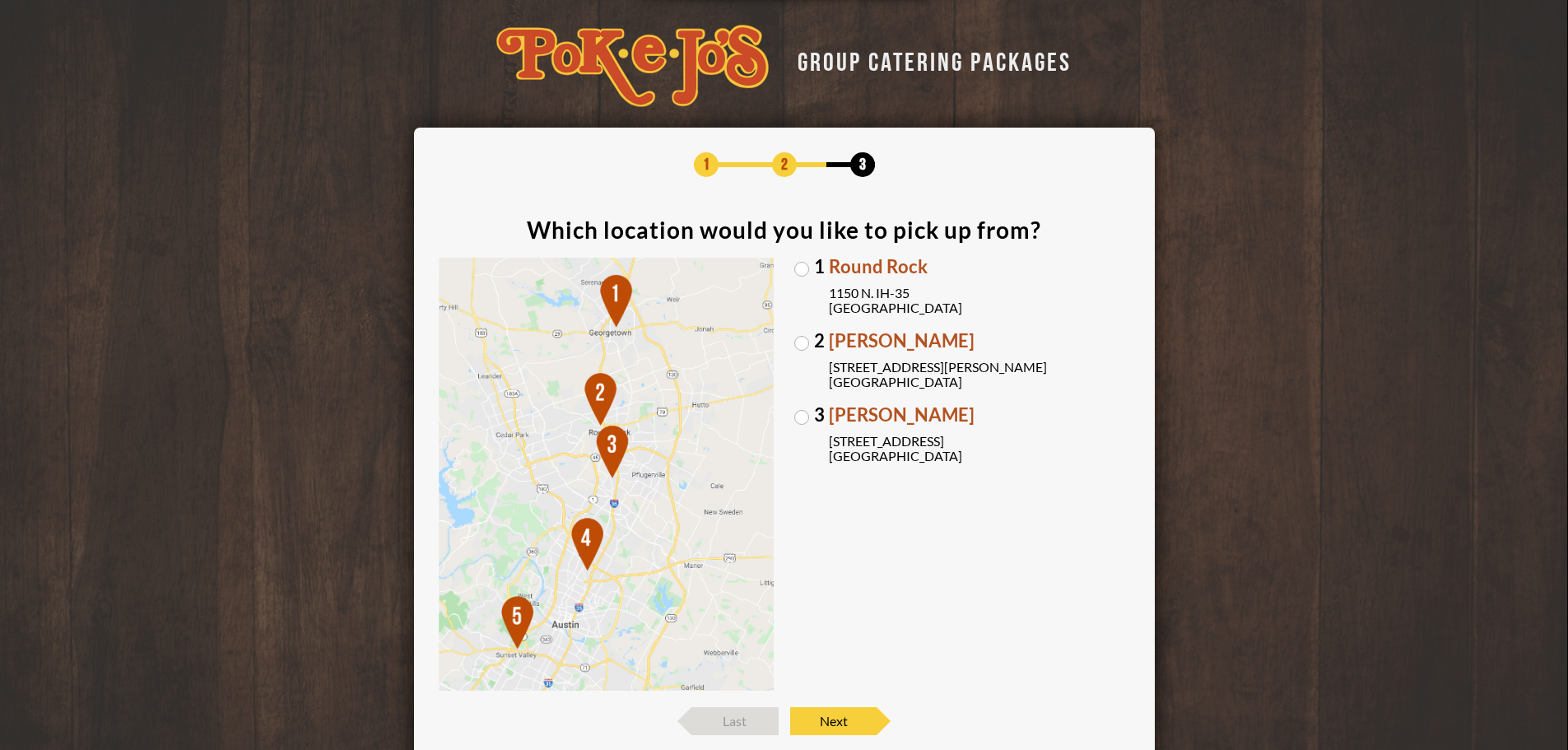
click at [807, 340] on label "2 Parmer Lane 2121 Parmer Lane Austin, TX 78727" at bounding box center [962, 360] width 336 height 57
click at [0, 0] on input "2 Parmer Lane 2121 Parmer Lane Austin, TX 78727" at bounding box center [0, 0] width 0 height 0
click at [838, 727] on span "Next" at bounding box center [833, 721] width 86 height 28
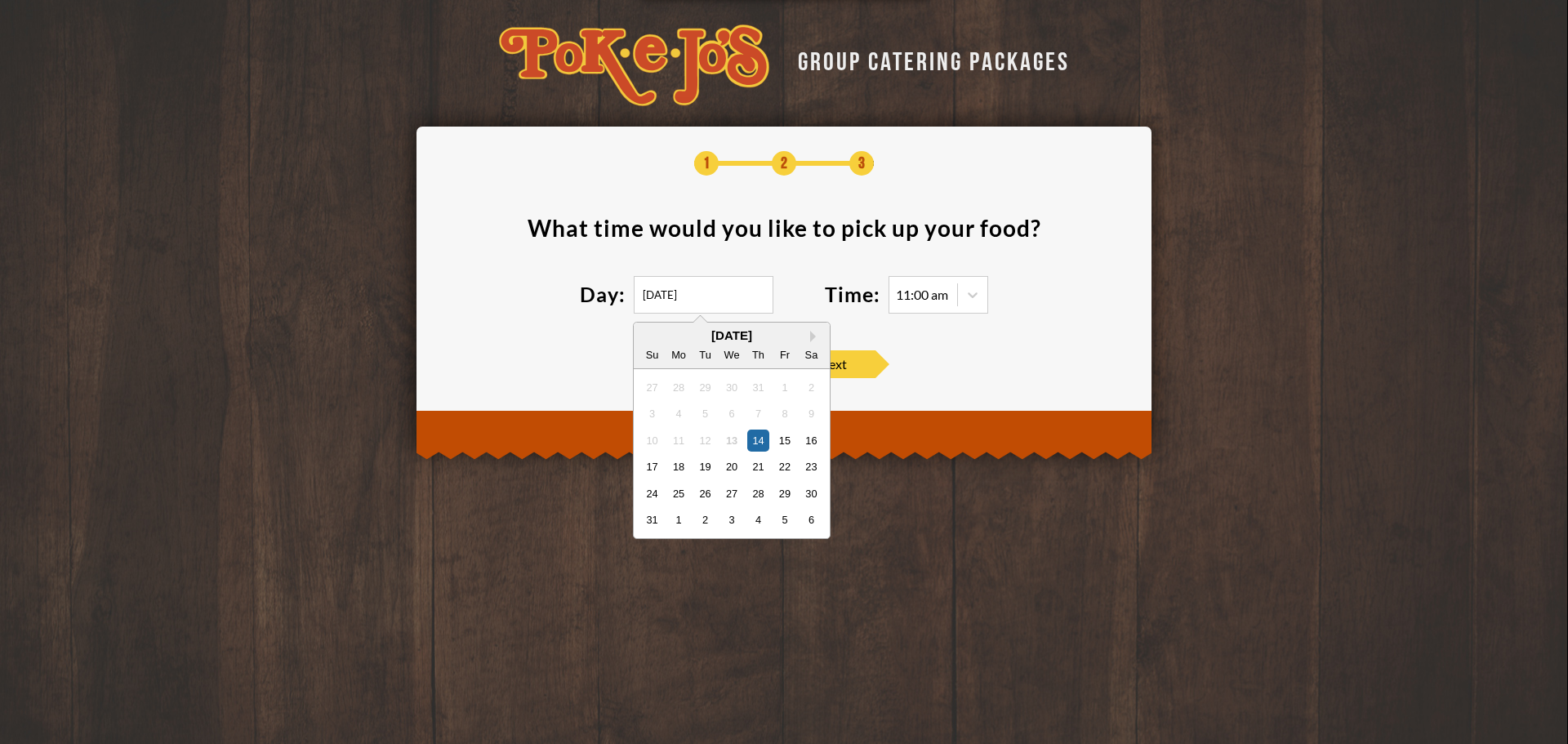
click at [663, 289] on input "08/14/2025" at bounding box center [704, 295] width 140 height 38
click at [786, 446] on div "15" at bounding box center [784, 440] width 22 height 22
type input "08/15/2025"
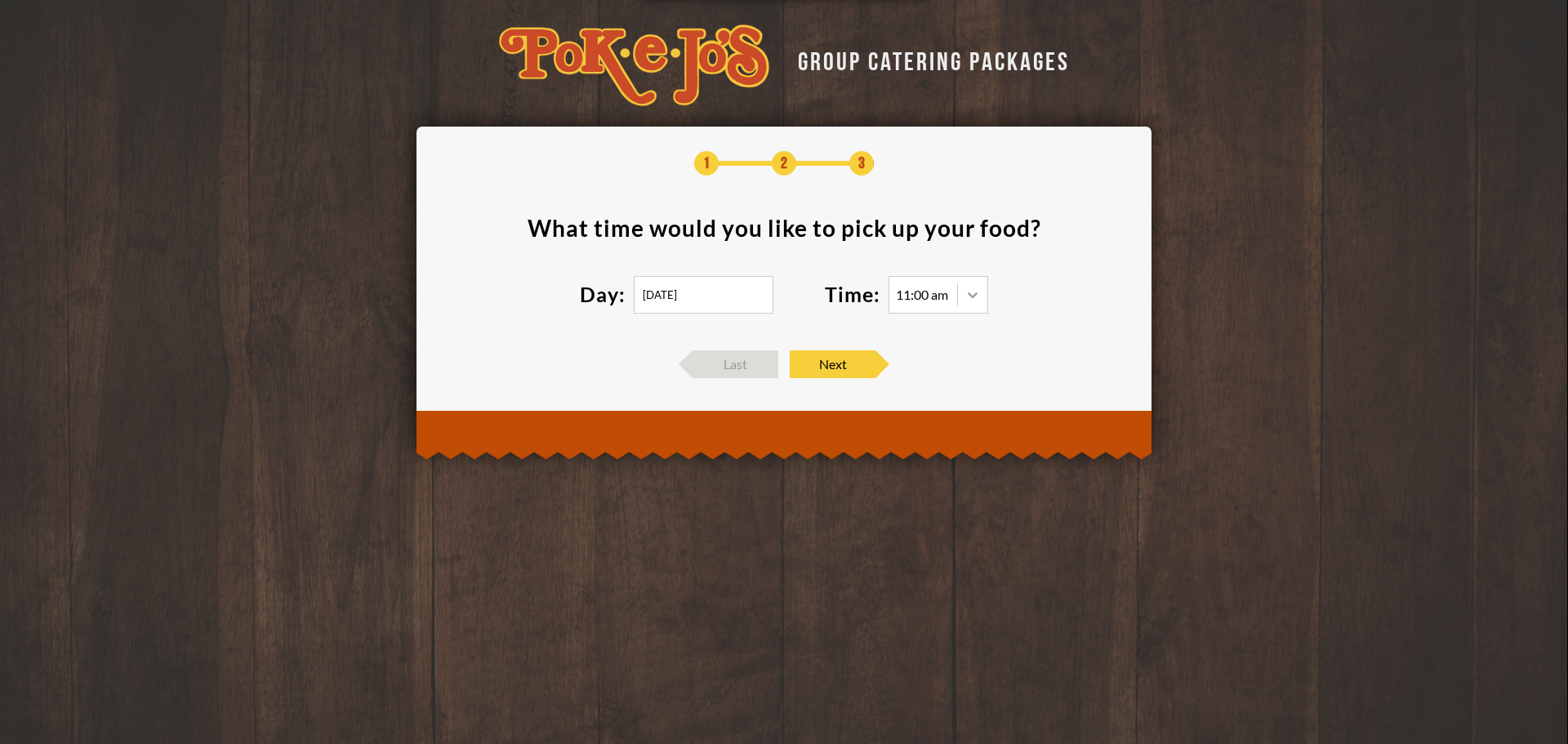
click at [964, 294] on div at bounding box center [973, 294] width 30 height 30
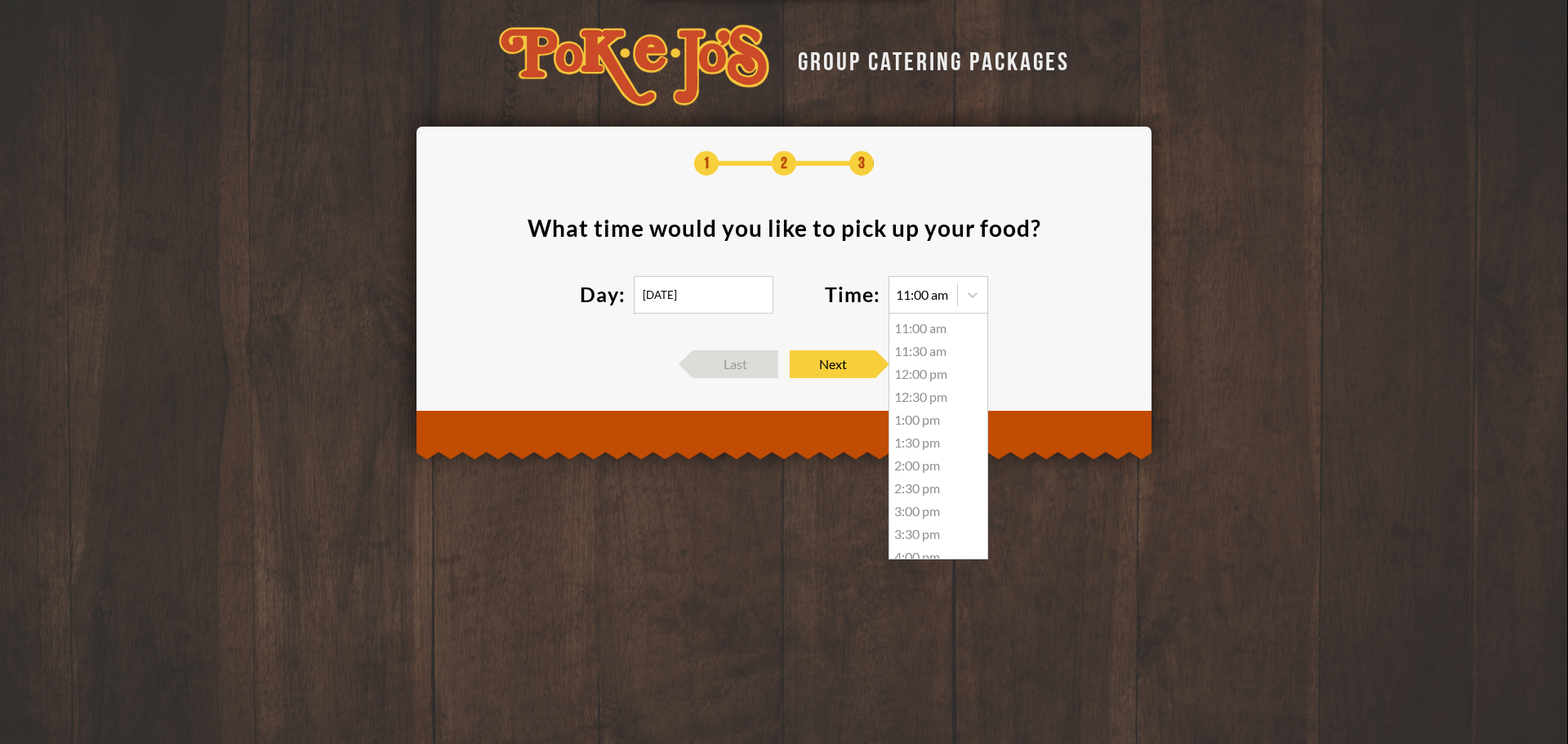
click at [944, 352] on div "11:30 am" at bounding box center [938, 350] width 98 height 23
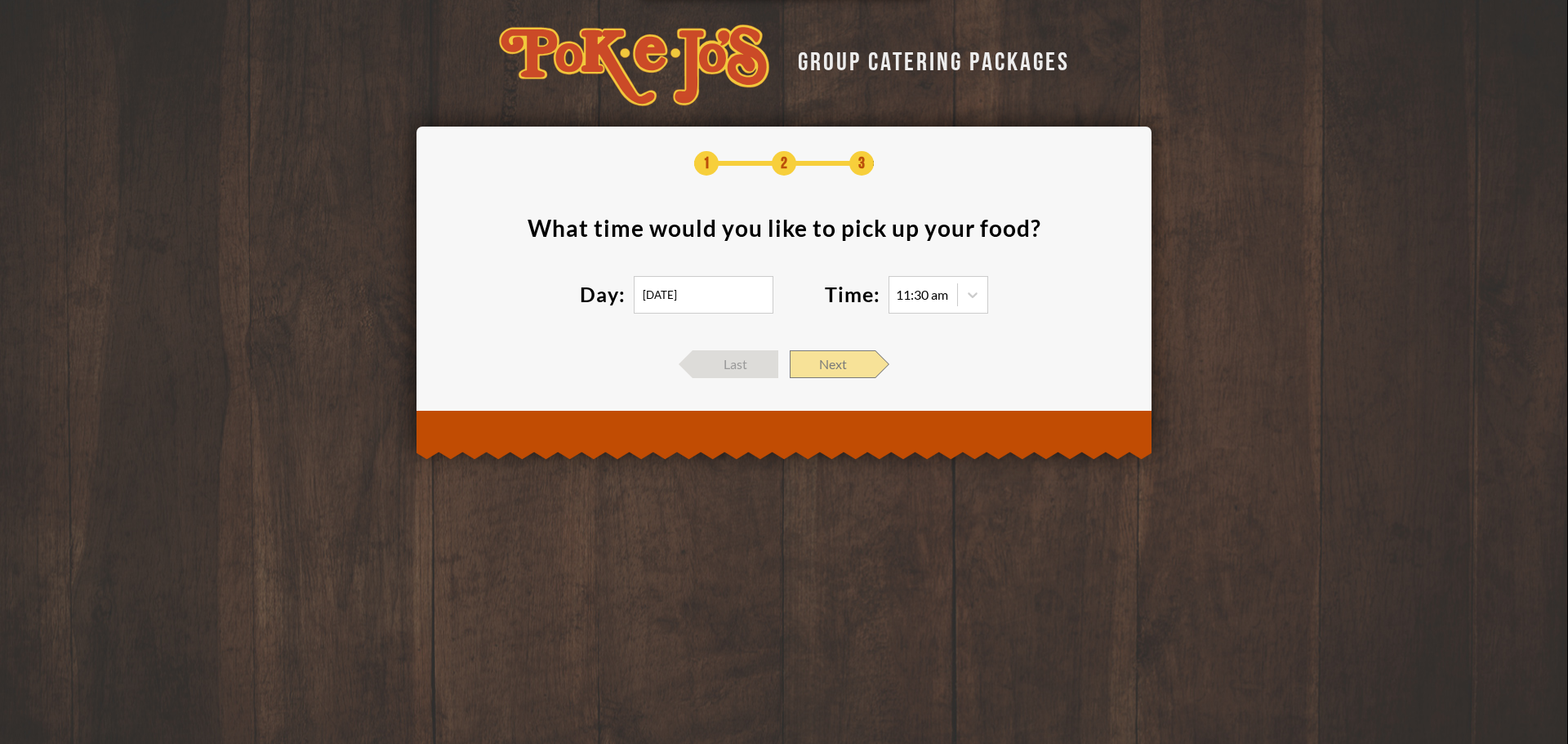
click at [836, 377] on span "Next" at bounding box center [833, 364] width 86 height 28
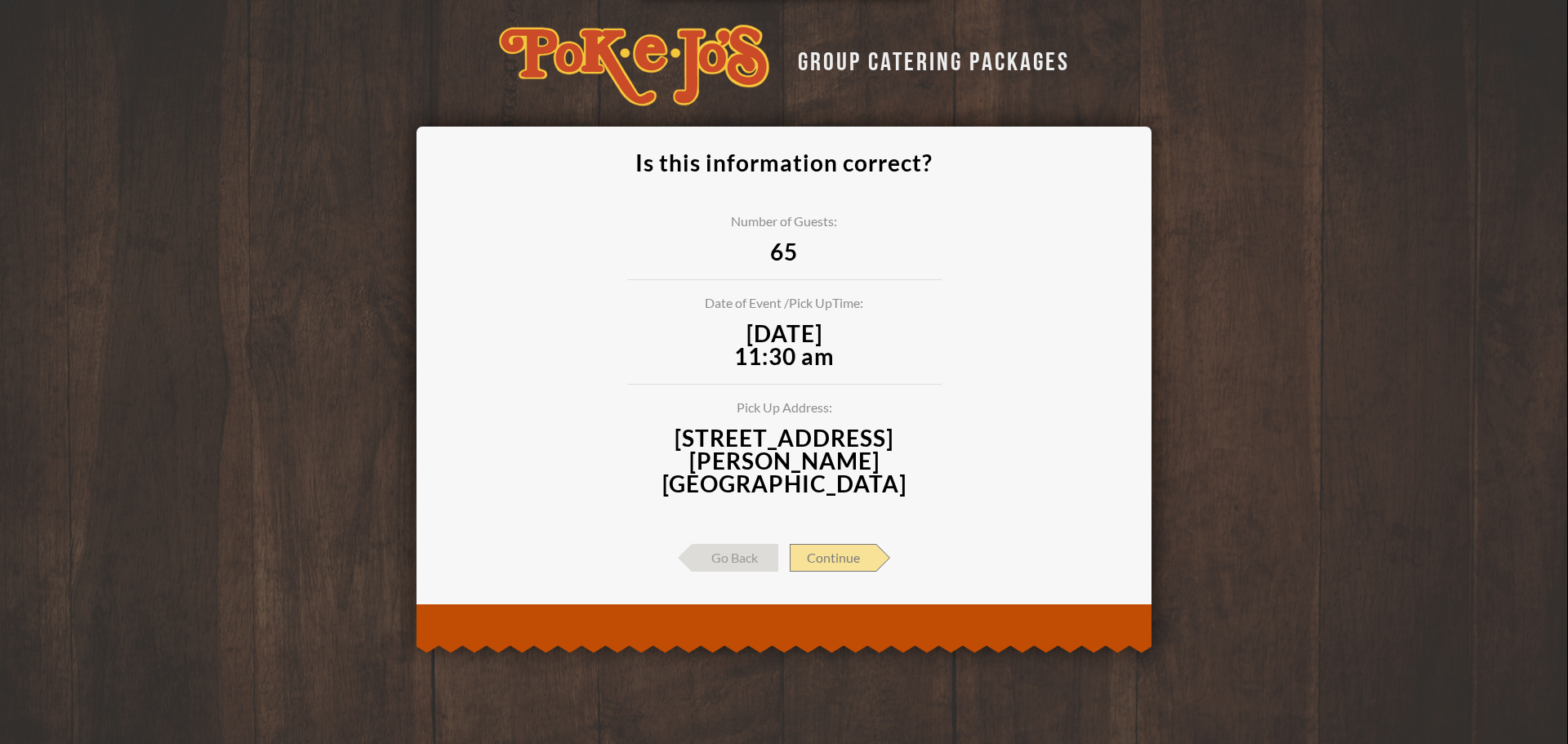
click at [833, 544] on span "Continue" at bounding box center [834, 557] width 87 height 28
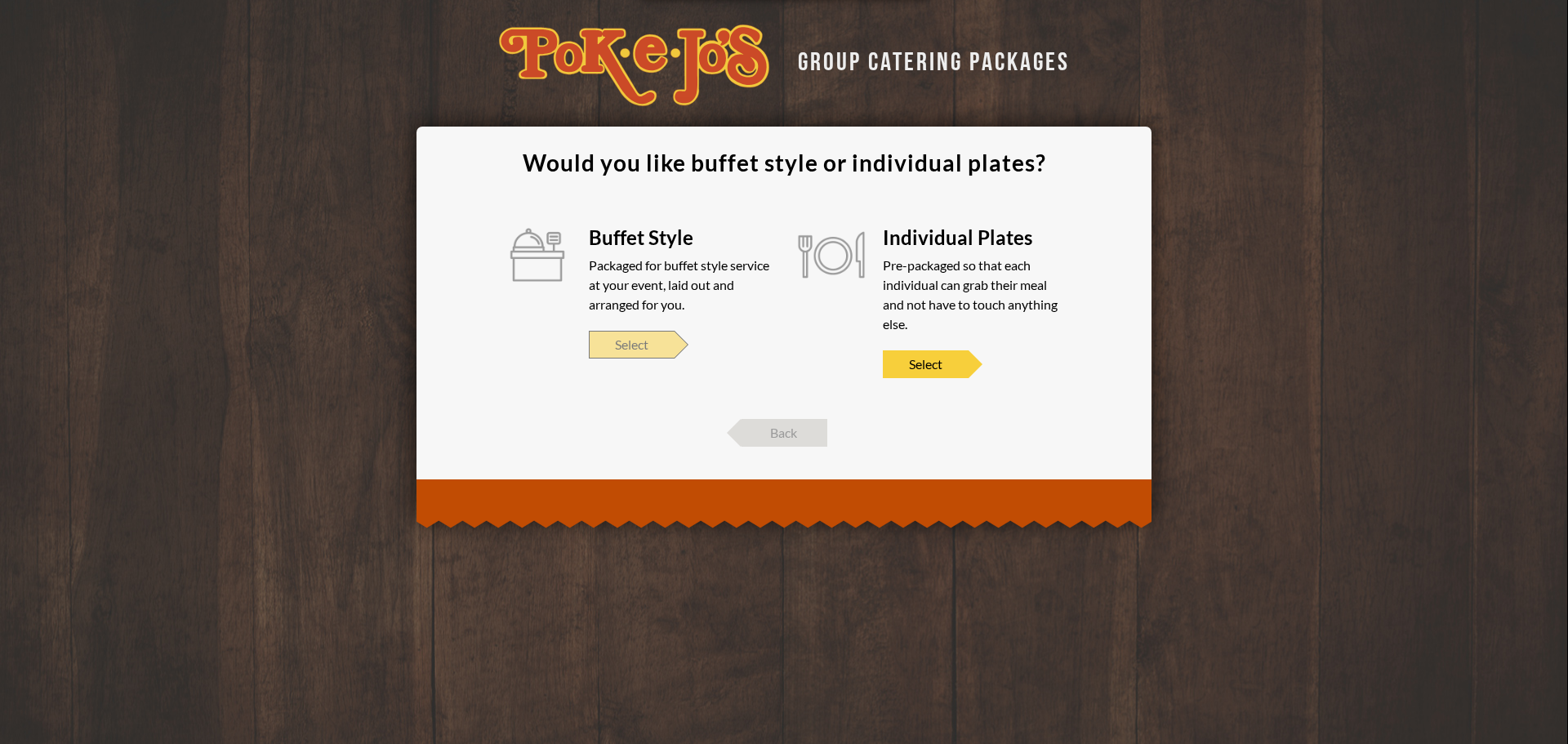
click at [654, 333] on span "Select" at bounding box center [631, 344] width 86 height 28
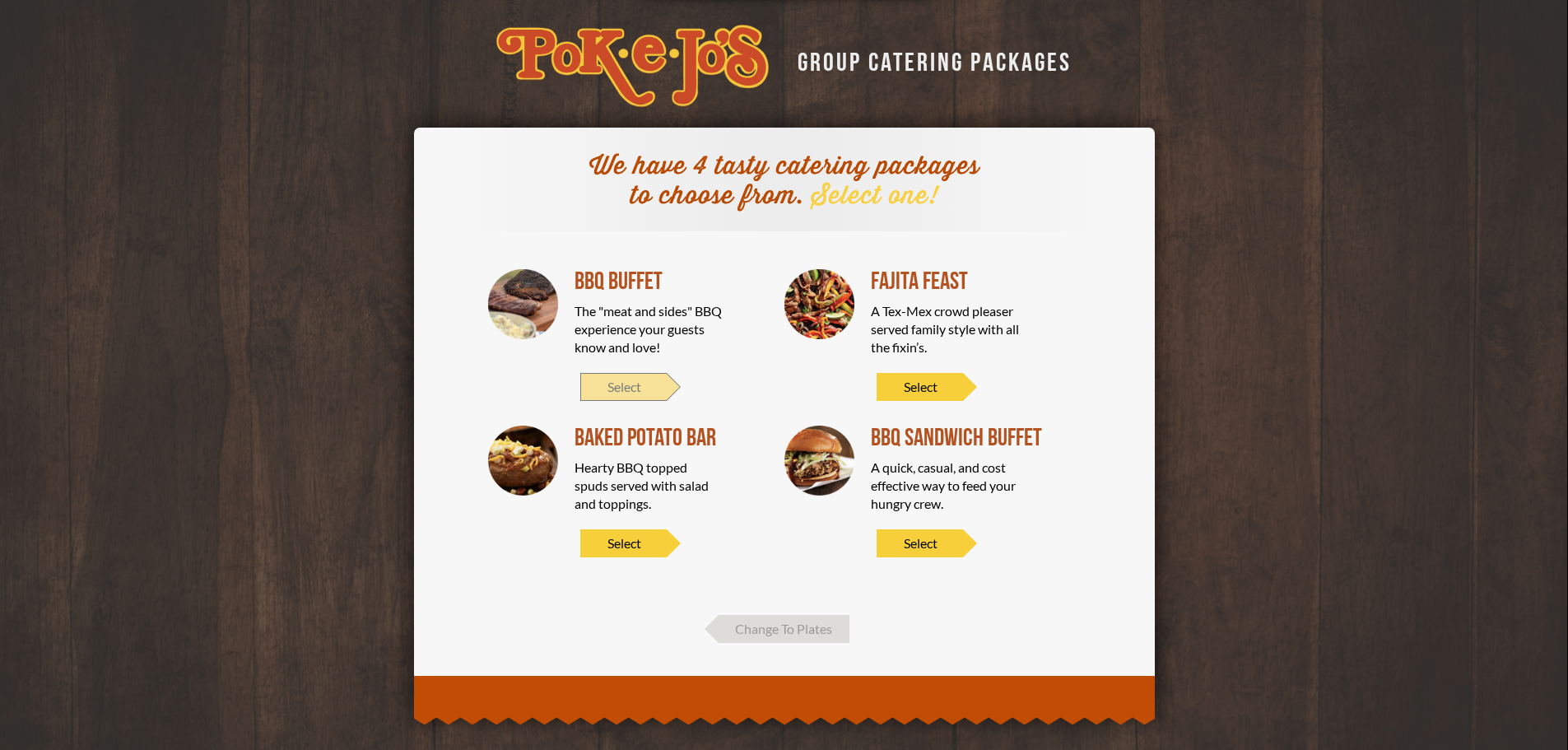
click at [640, 383] on span "Select" at bounding box center [623, 387] width 86 height 28
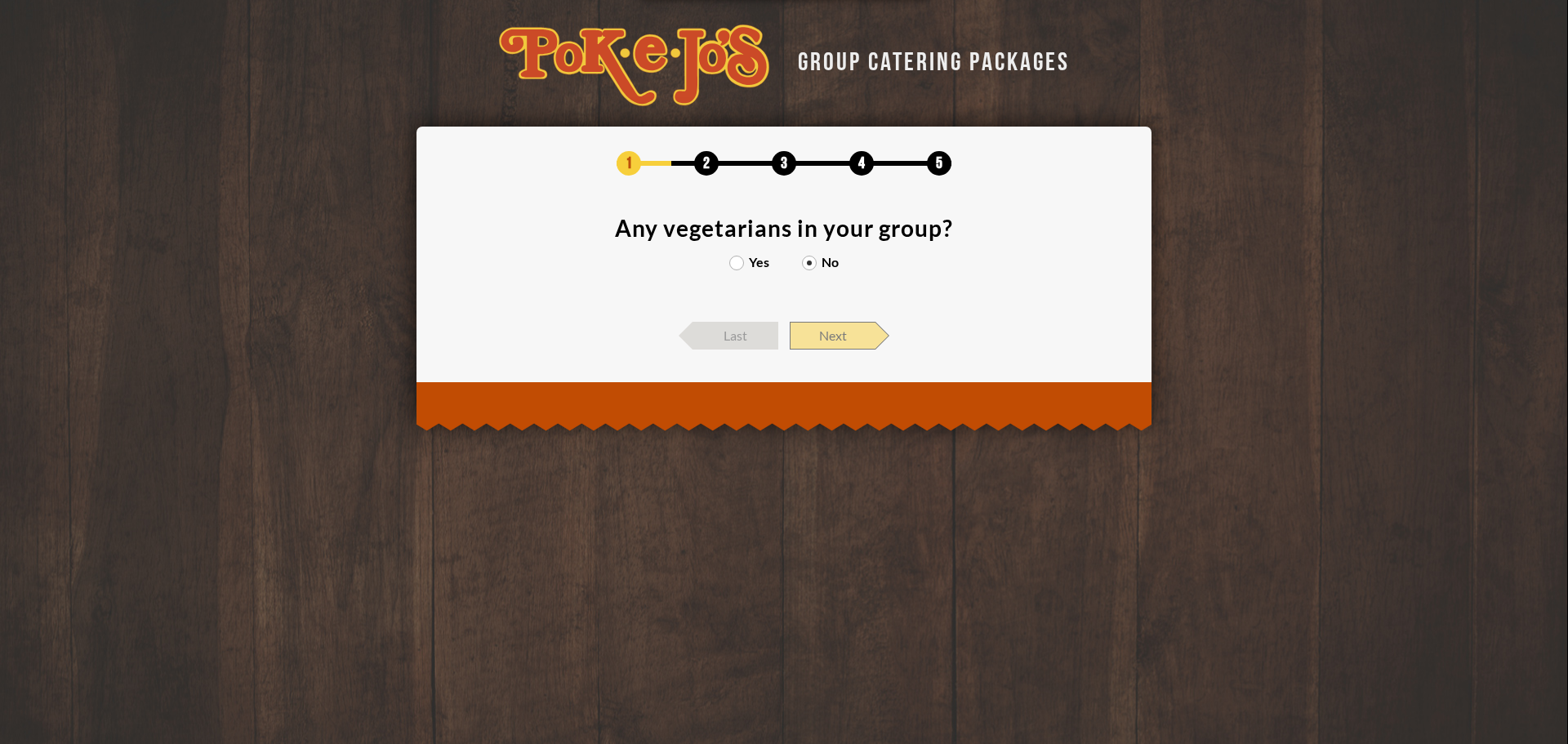
click at [831, 335] on span "Next" at bounding box center [833, 335] width 86 height 28
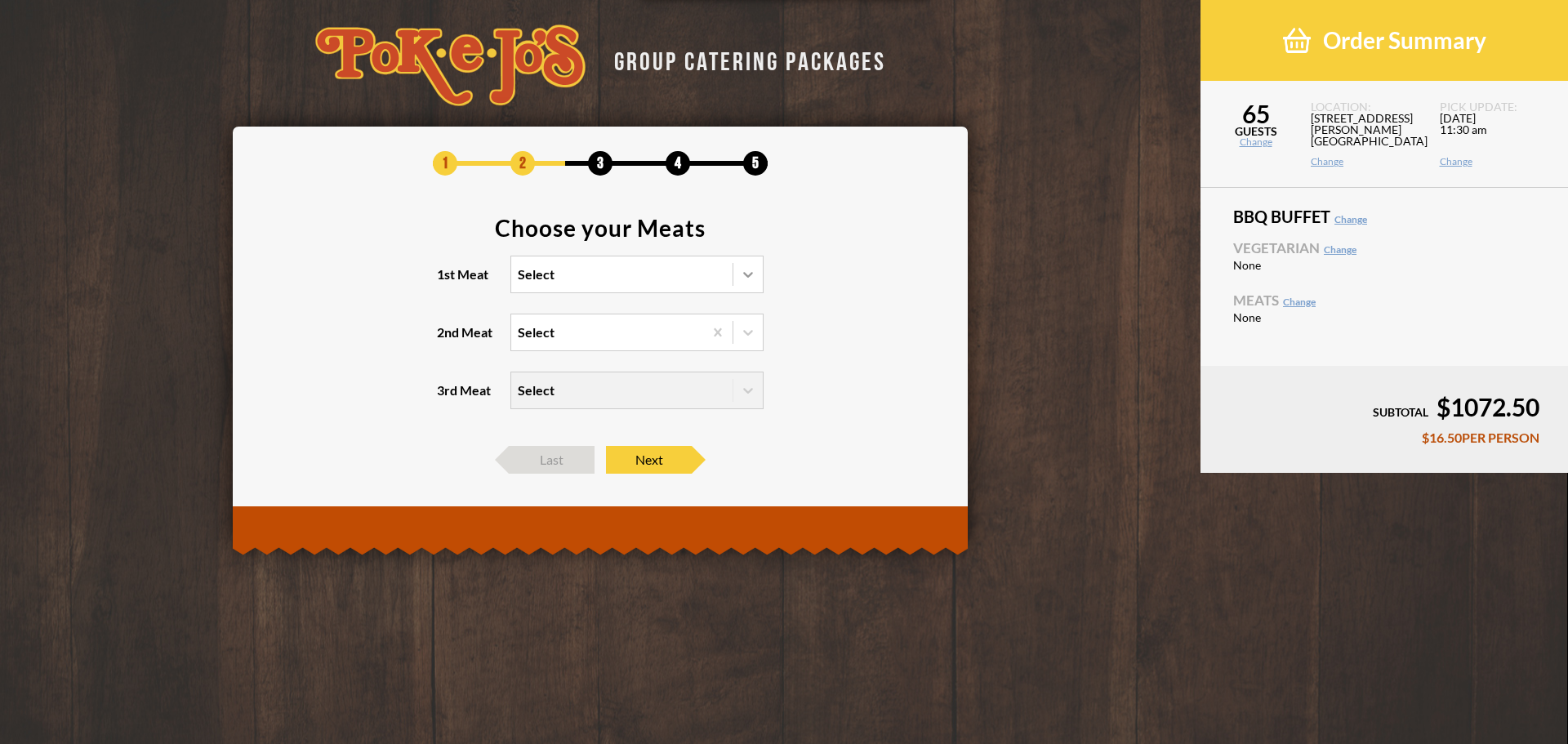
click at [758, 267] on div at bounding box center [748, 274] width 30 height 30
click at [447, 282] on input "1st Meat Select" at bounding box center [447, 282] width 0 height 0
click at [557, 307] on div "Brisket" at bounding box center [637, 307] width 252 height 23
click at [447, 282] on input "1st Meat option Brisket focused, 1 of 6. 6 results available. Use Up and Down t…" at bounding box center [447, 282] width 0 height 0
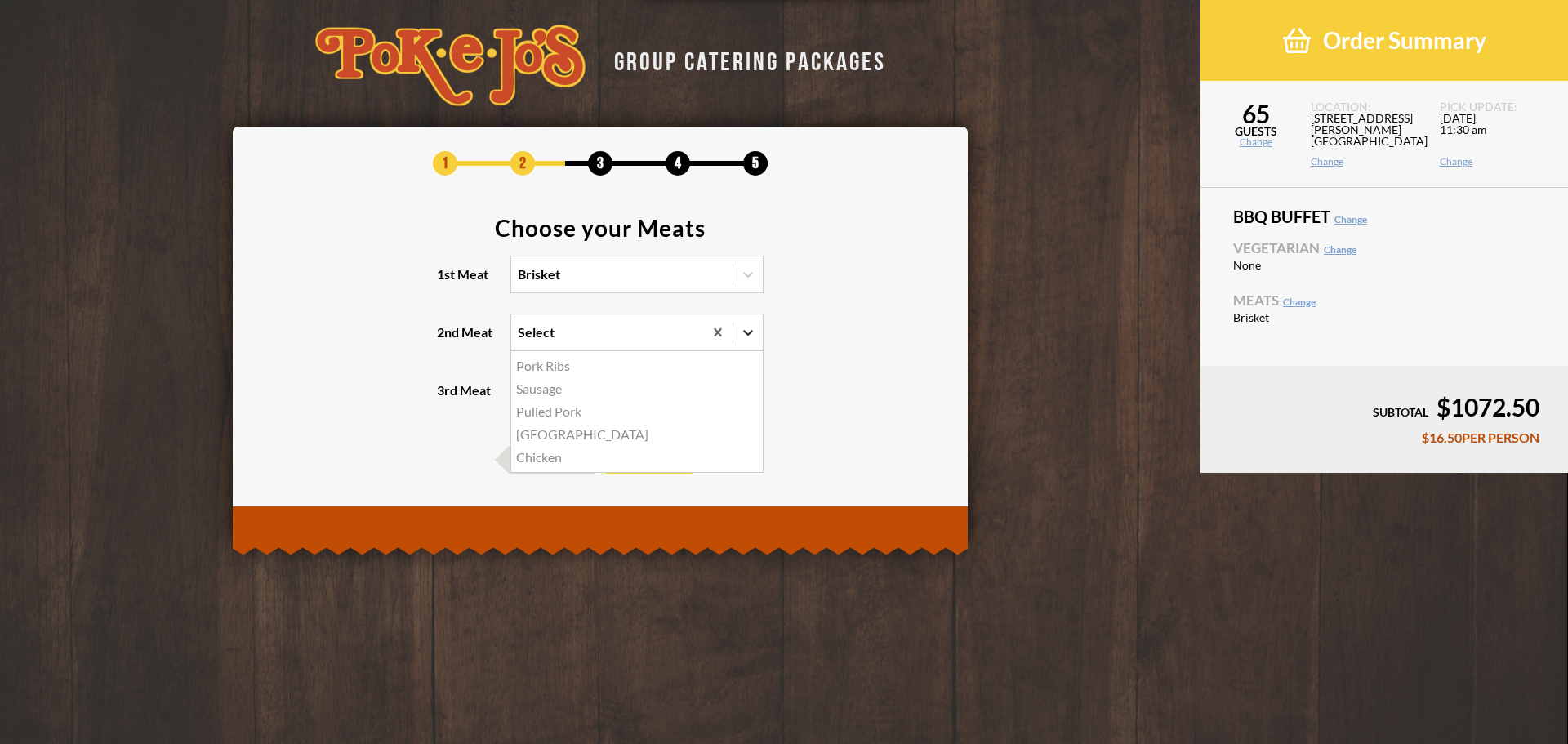
click at [753, 324] on icon at bounding box center [748, 332] width 16 height 16
click at [447, 339] on input "2nd Meat option Pork Ribs focused, 1 of 5. 5 results available. Use Up and Down…" at bounding box center [447, 339] width 0 height 0
click at [565, 409] on div "Pulled Pork" at bounding box center [637, 411] width 252 height 23
click at [447, 339] on input "2nd Meat option Pulled Pork focused, 3 of 5. 5 results available. Use Up and Do…" at bounding box center [447, 339] width 0 height 0
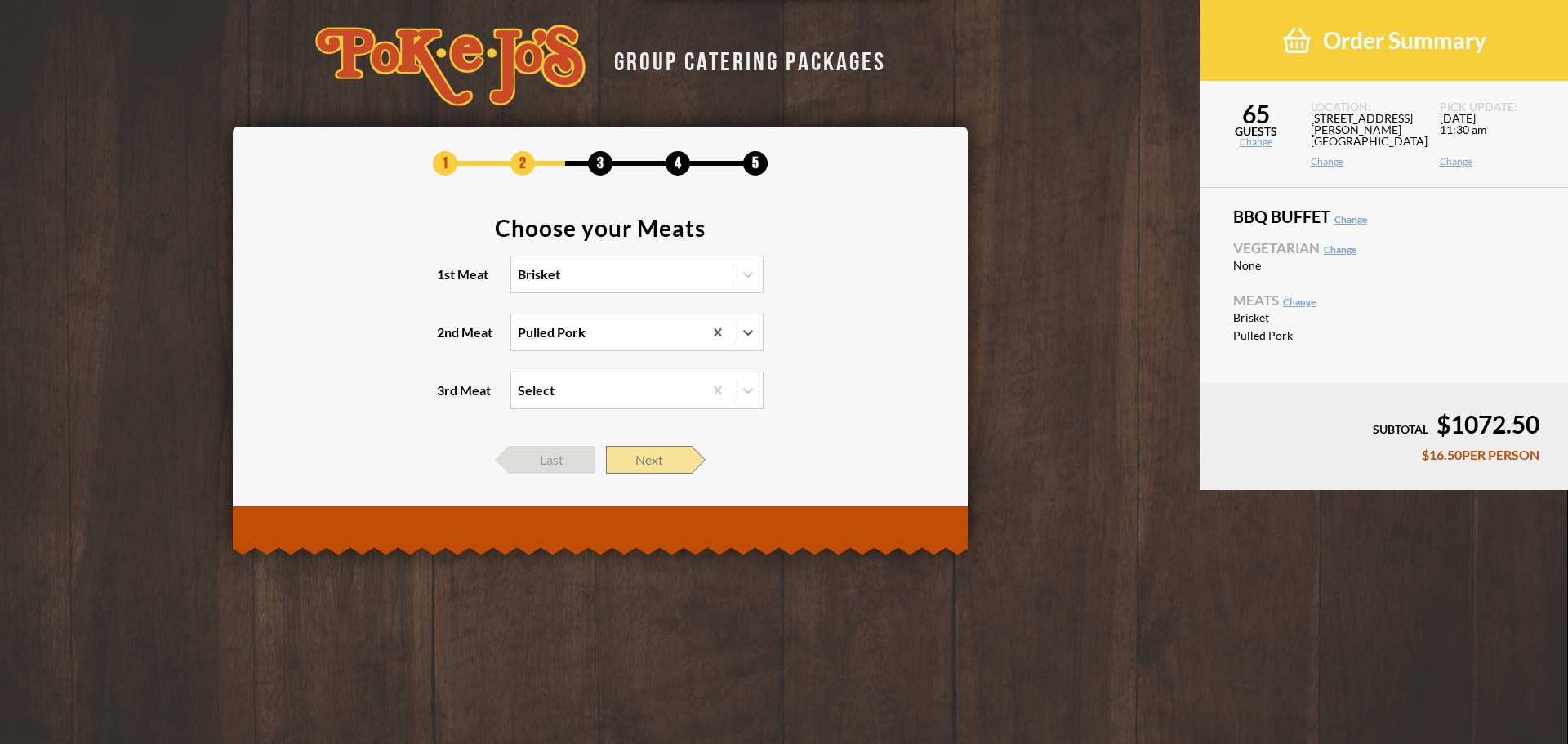
click at [672, 460] on span "Next" at bounding box center [649, 460] width 86 height 28
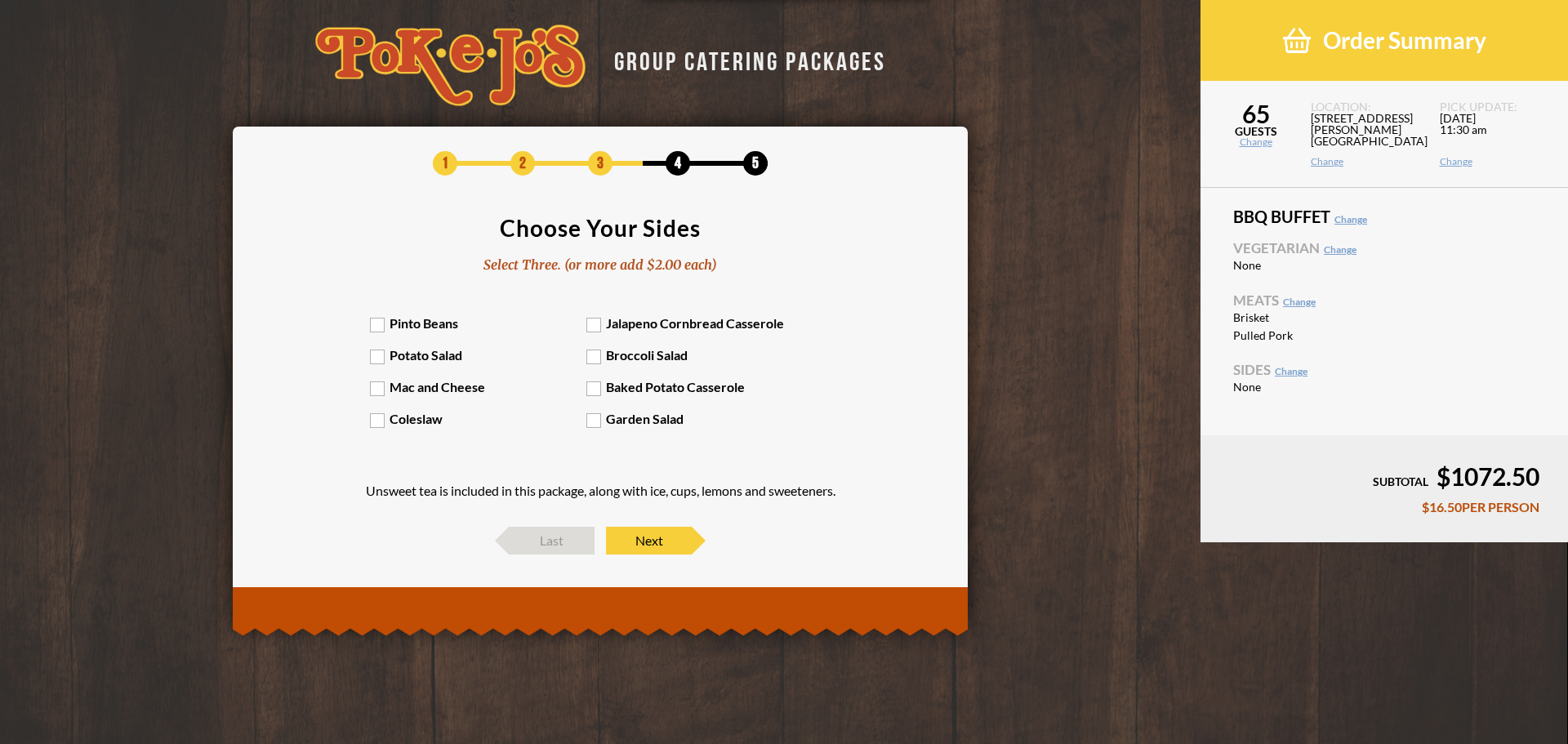
click at [373, 323] on label "Pinto Beans" at bounding box center [479, 322] width 218 height 15
click at [0, 0] on input "Pinto Beans" at bounding box center [0, 0] width 0 height 0
click at [380, 388] on label "Mac and Cheese" at bounding box center [479, 386] width 218 height 15
click at [0, 0] on input "Mac and Cheese" at bounding box center [0, 0] width 0 height 0
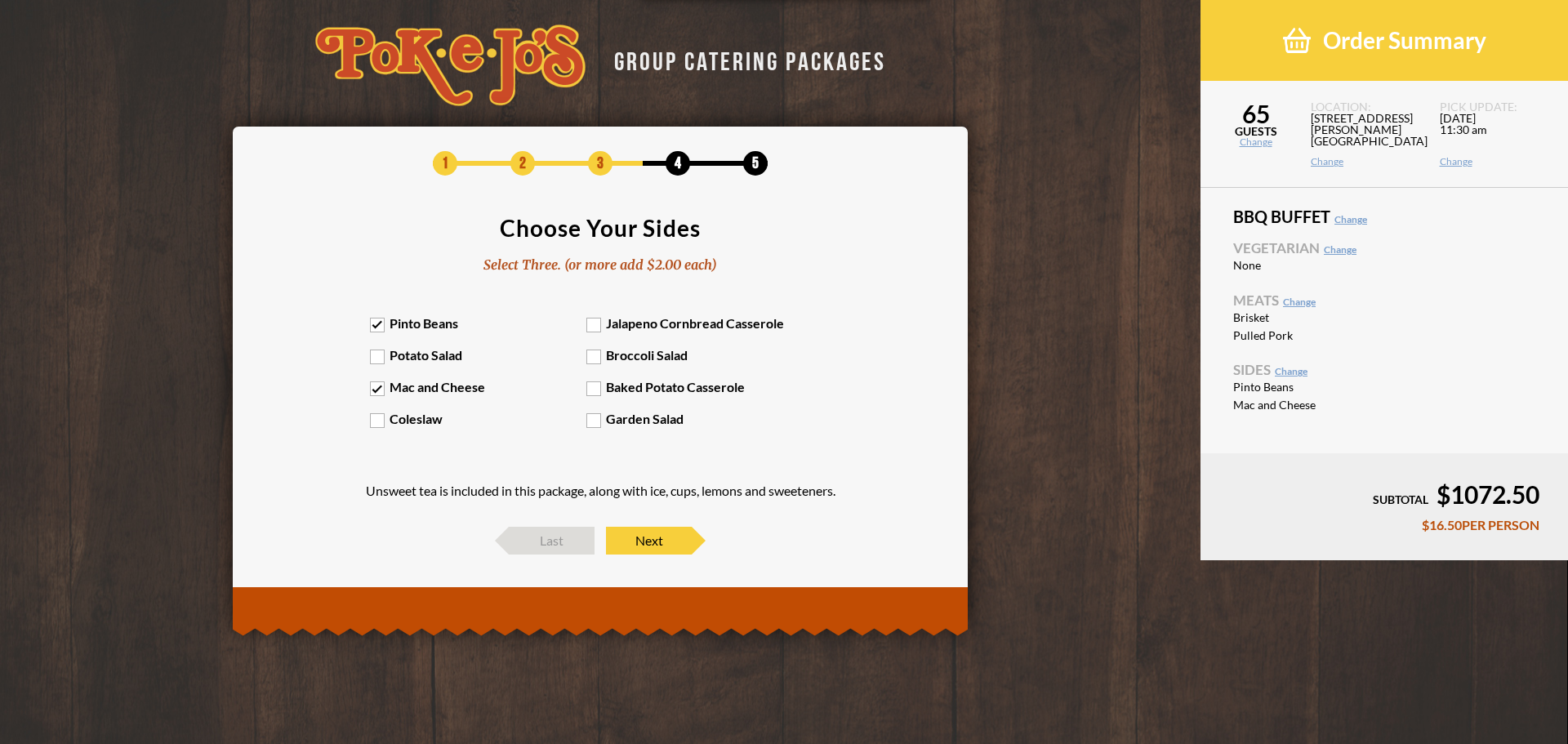
click at [585, 386] on label "Mac and Cheese" at bounding box center [479, 386] width 218 height 15
click at [0, 0] on input "Mac and Cheese" at bounding box center [0, 0] width 0 height 0
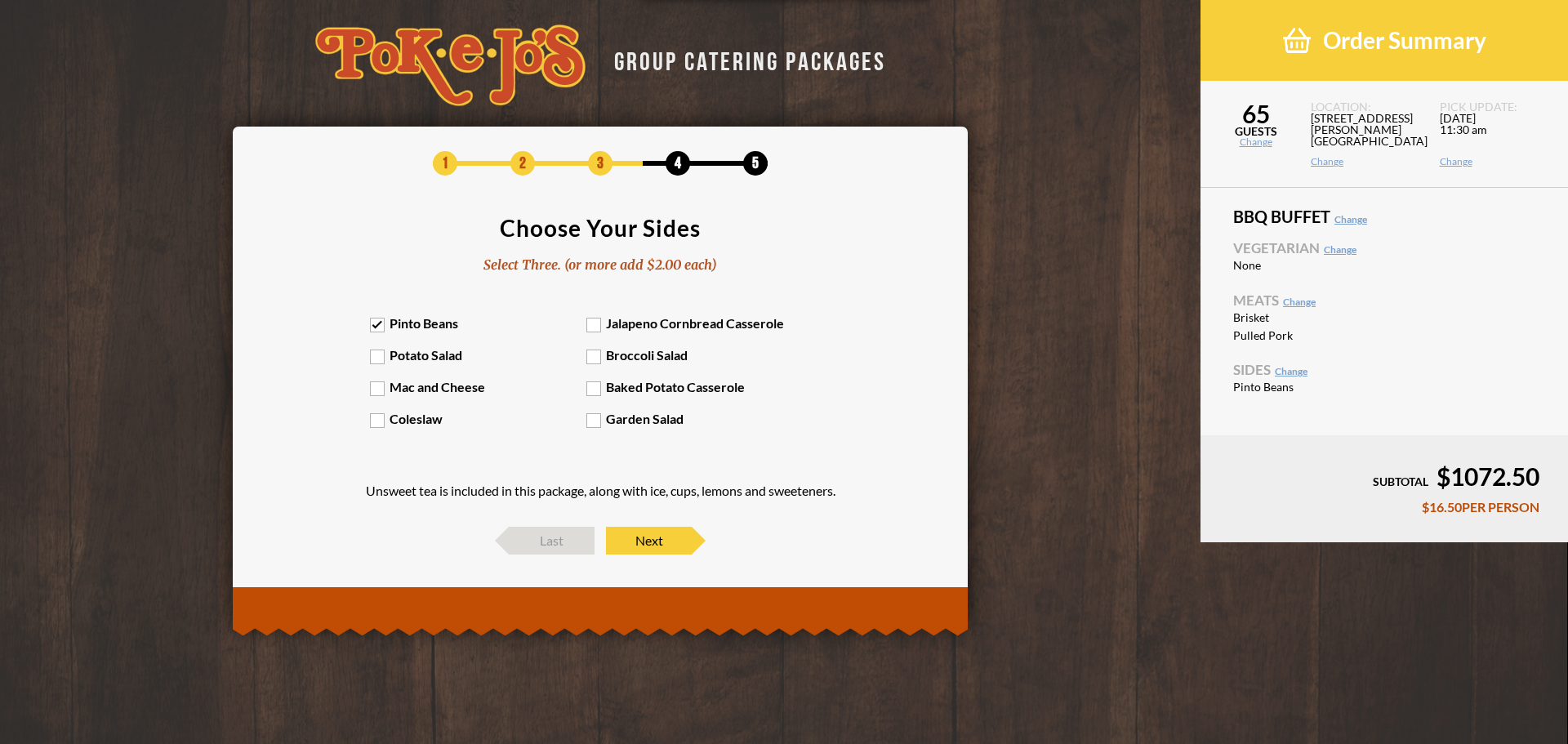
click at [379, 385] on label "Mac and Cheese" at bounding box center [479, 386] width 218 height 15
click at [0, 0] on input "Mac and Cheese" at bounding box center [0, 0] width 0 height 0
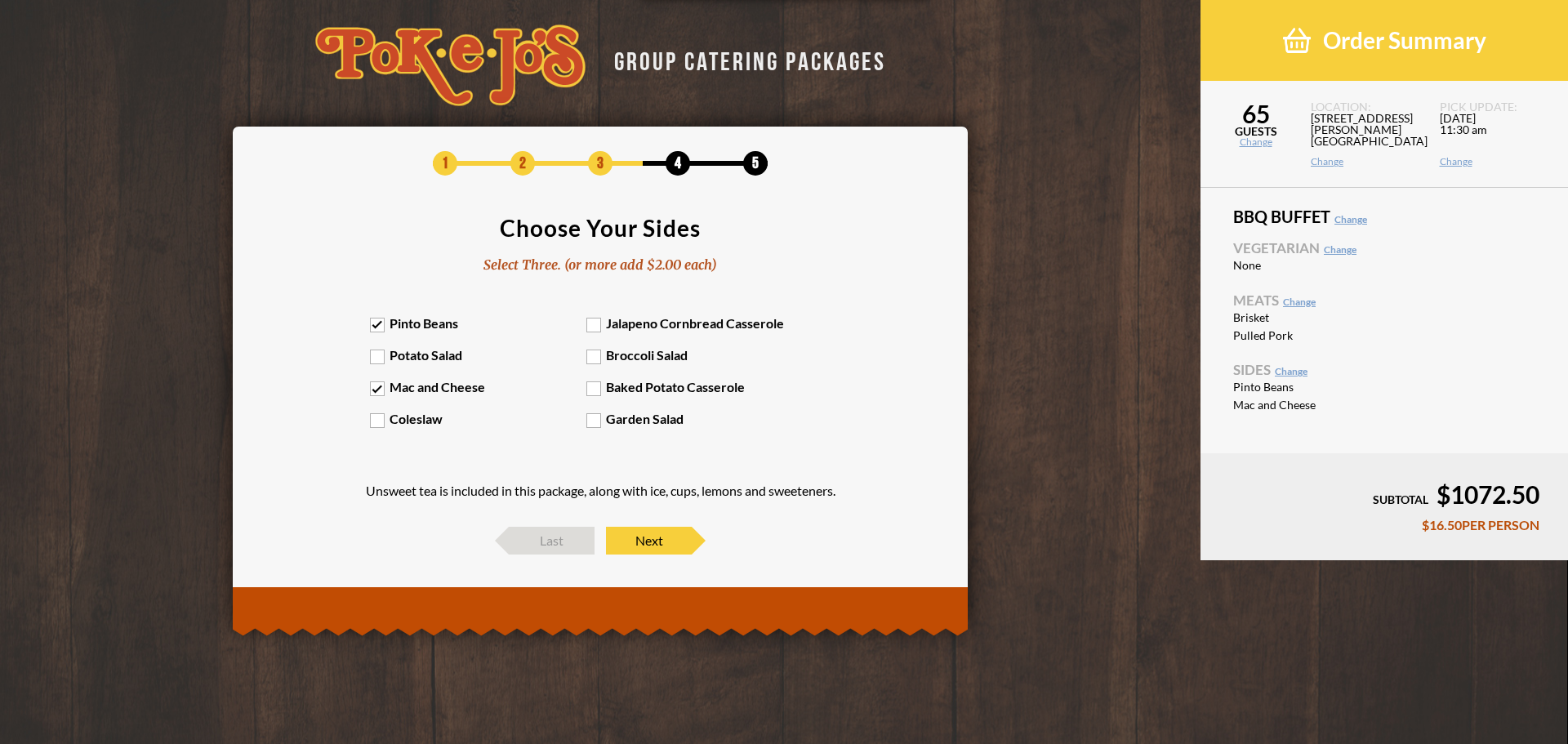
click at [597, 386] on label "Baked Potato Casserole" at bounding box center [695, 386] width 218 height 15
click at [0, 0] on input "Baked Potato Casserole" at bounding box center [0, 0] width 0 height 0
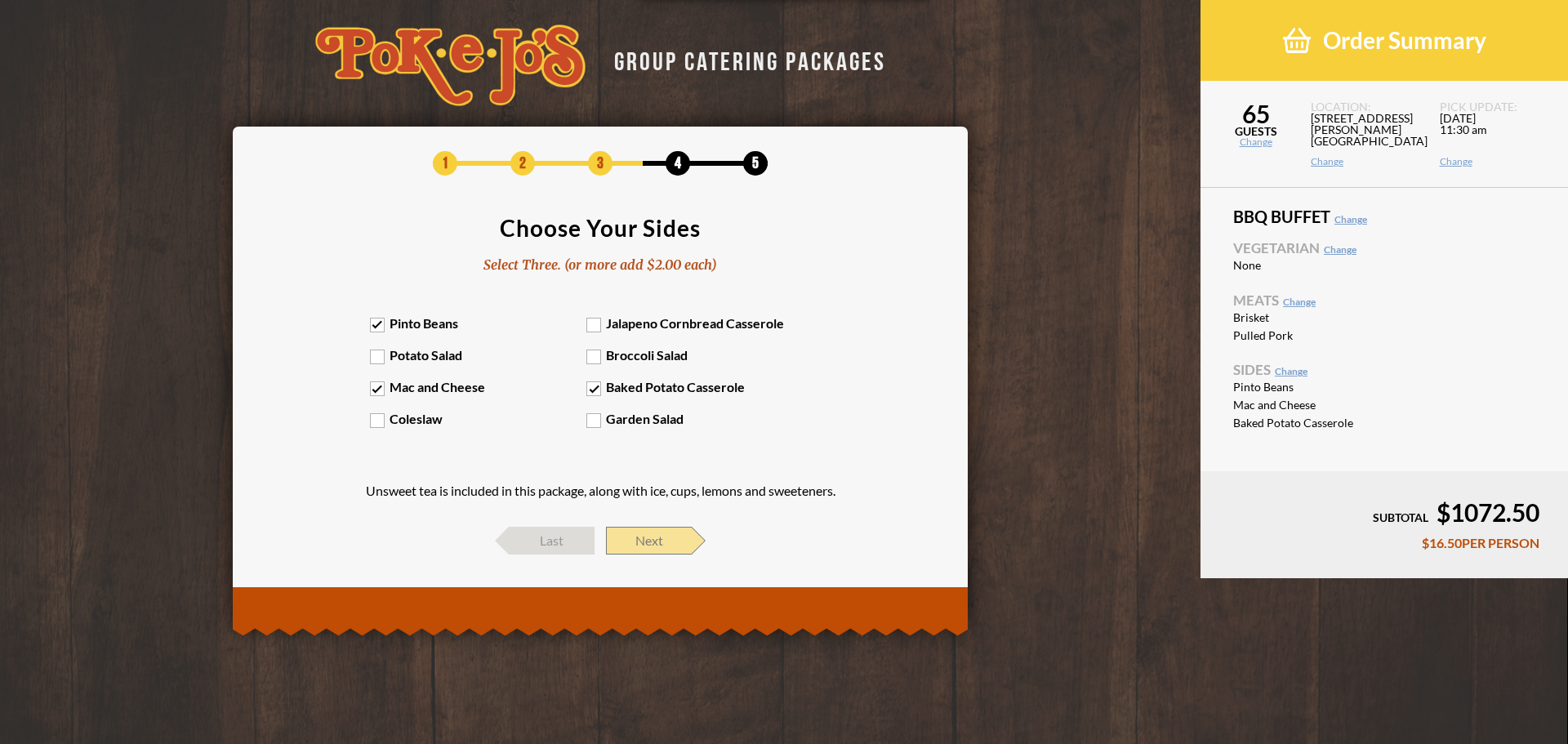
click at [650, 535] on span "Next" at bounding box center [649, 540] width 86 height 28
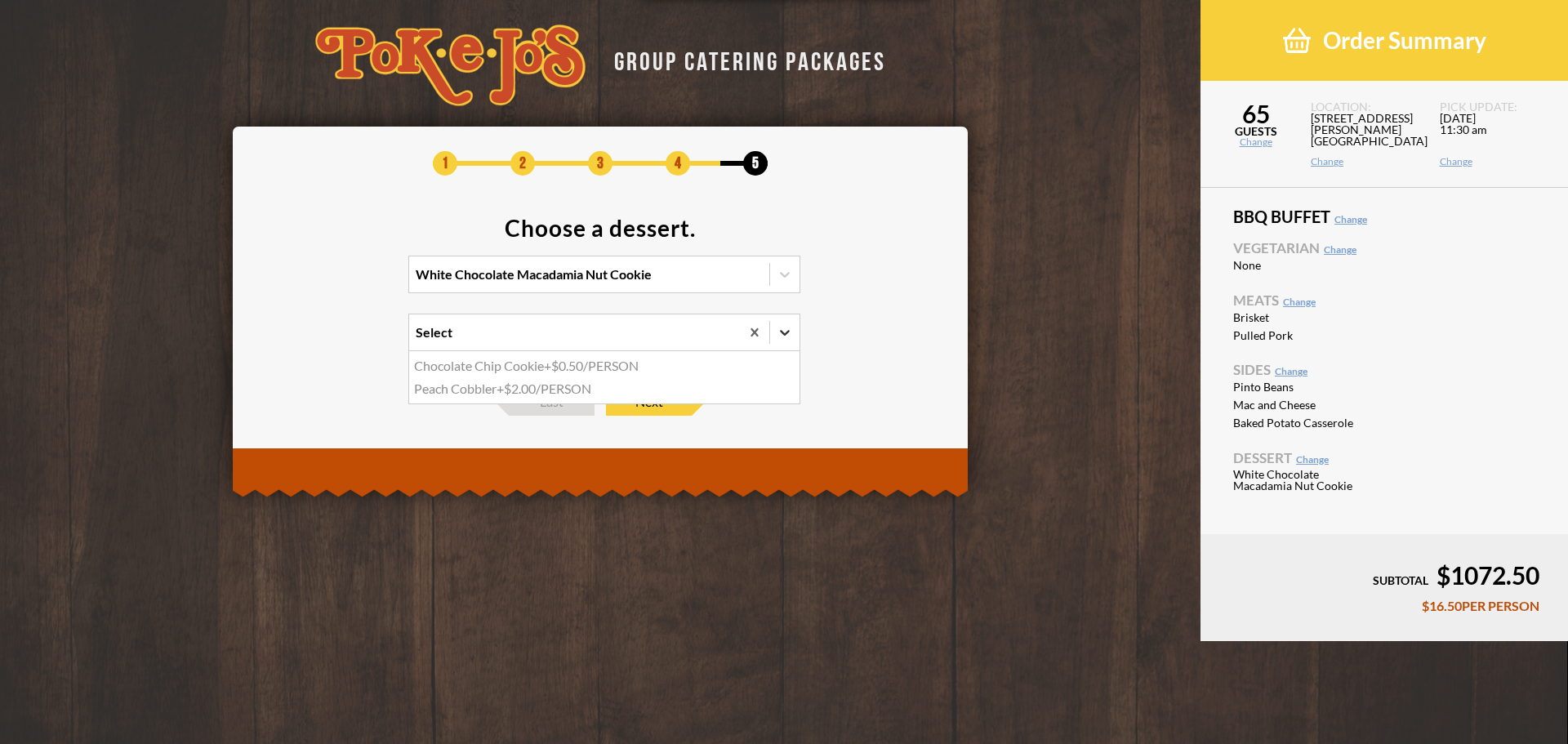
click at [789, 336] on icon at bounding box center [785, 332] width 16 height 16
click at [345, 339] on input "option Chocolate Chip Cookie focused, 1 of 2. 2 results available. Use Up and D…" at bounding box center [345, 339] width 0 height 0
click at [789, 336] on icon at bounding box center [785, 332] width 16 height 16
click at [345, 339] on input "option Chocolate Chip Cookie focused, 1 of 2. 2 results available. Use Up and D…" at bounding box center [345, 339] width 0 height 0
click at [788, 289] on div at bounding box center [784, 274] width 30 height 36
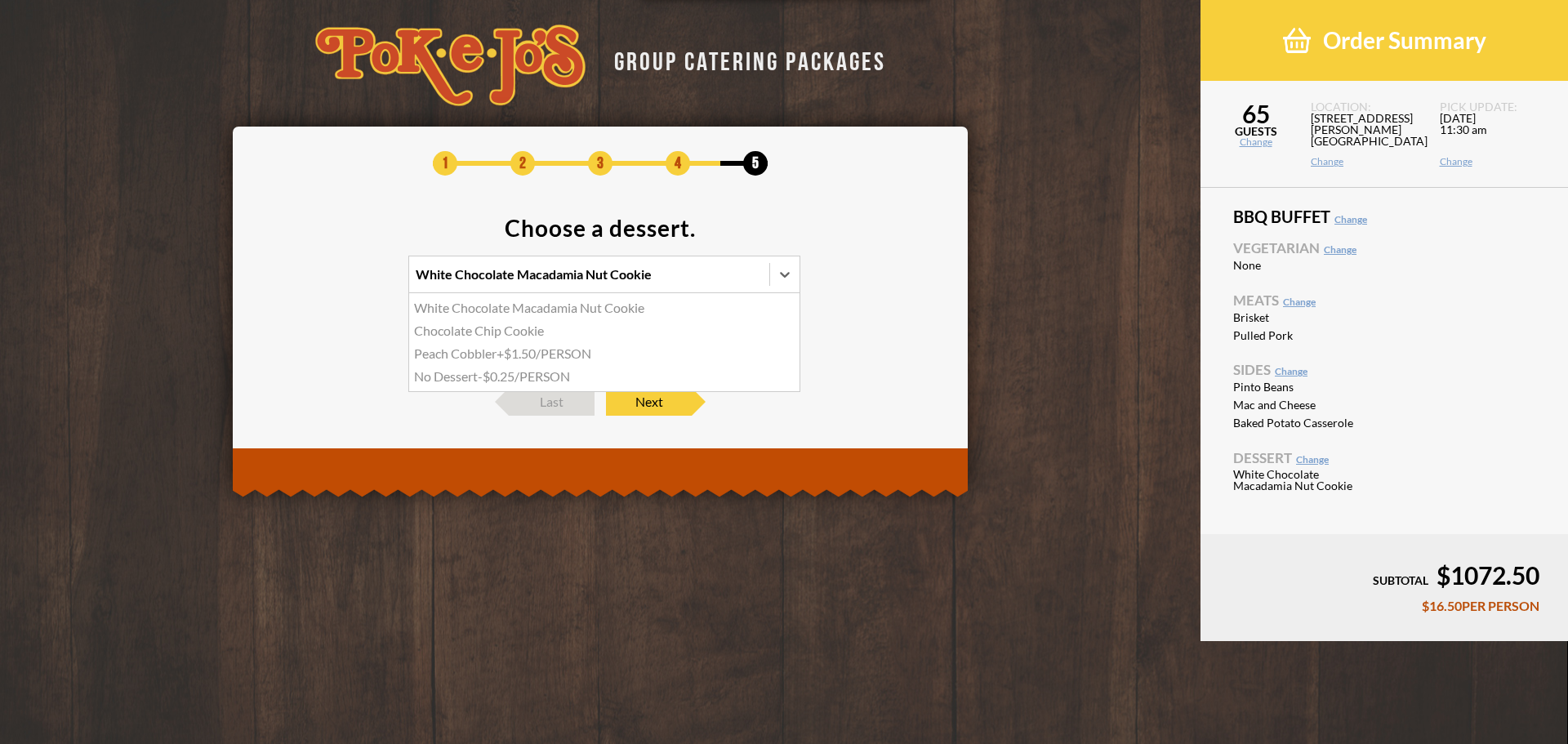
click at [345, 282] on input "option White Chocolate Macadamia Nut Cookie focused, 1 of 4. 4 results availabl…" at bounding box center [345, 282] width 0 height 0
click at [857, 292] on section "Choose a dessert. option Chocolate Chip Cookie focused, 2 of 4. 4 results avail…" at bounding box center [601, 294] width 686 height 155
click at [664, 397] on span "Next" at bounding box center [649, 402] width 86 height 28
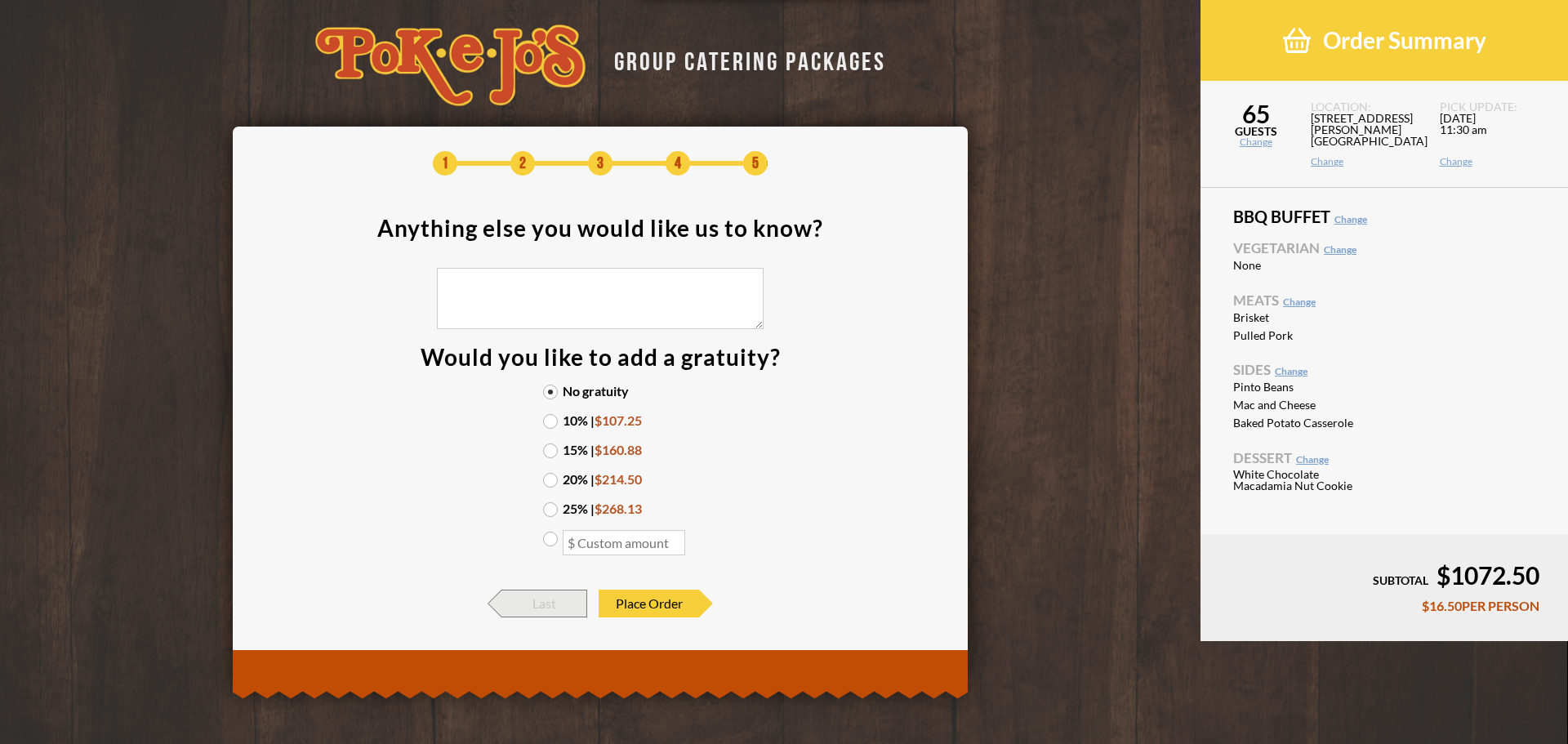
click at [555, 600] on span "Last" at bounding box center [544, 603] width 86 height 28
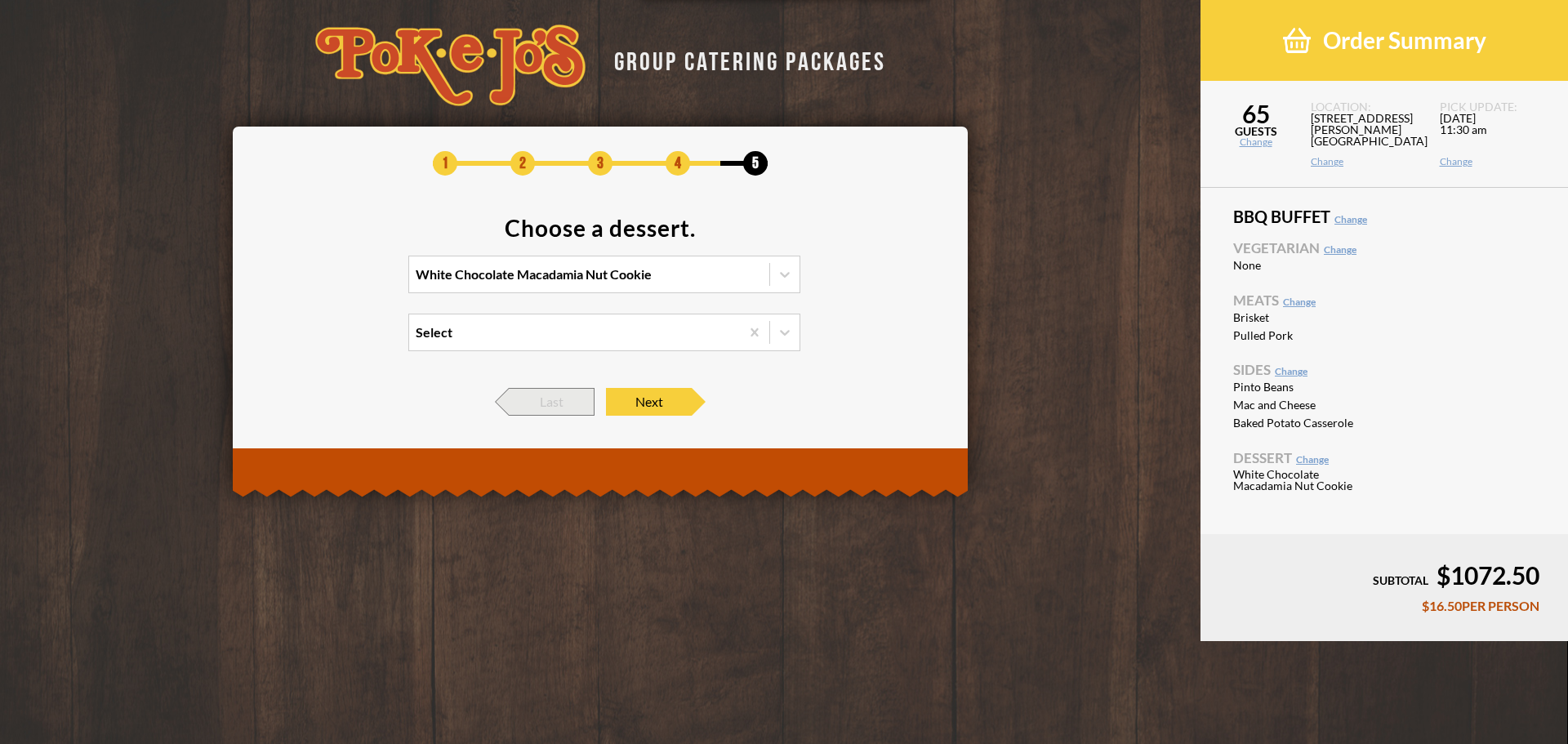
click at [553, 414] on span "Last" at bounding box center [551, 402] width 86 height 28
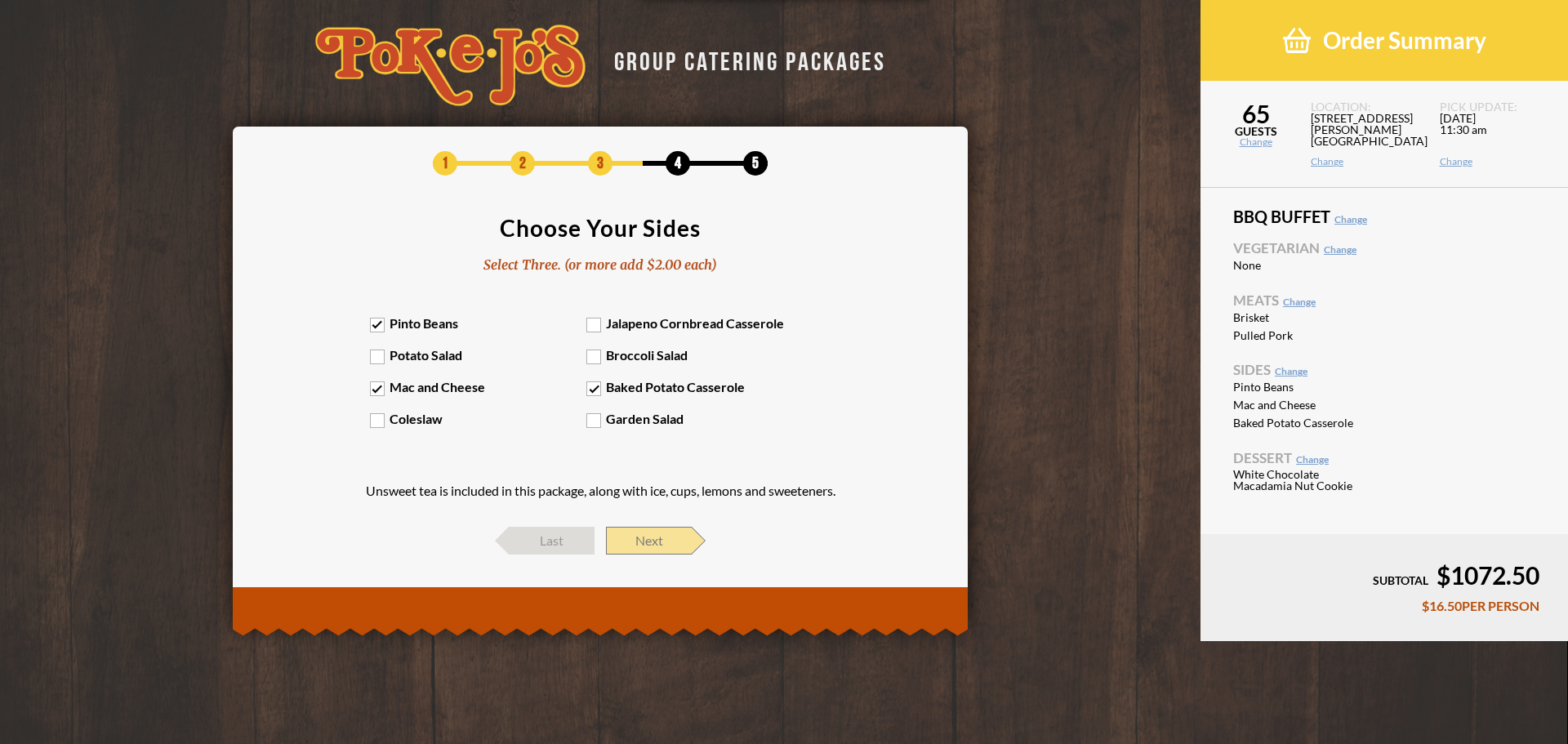
click at [639, 543] on span "Next" at bounding box center [649, 540] width 86 height 28
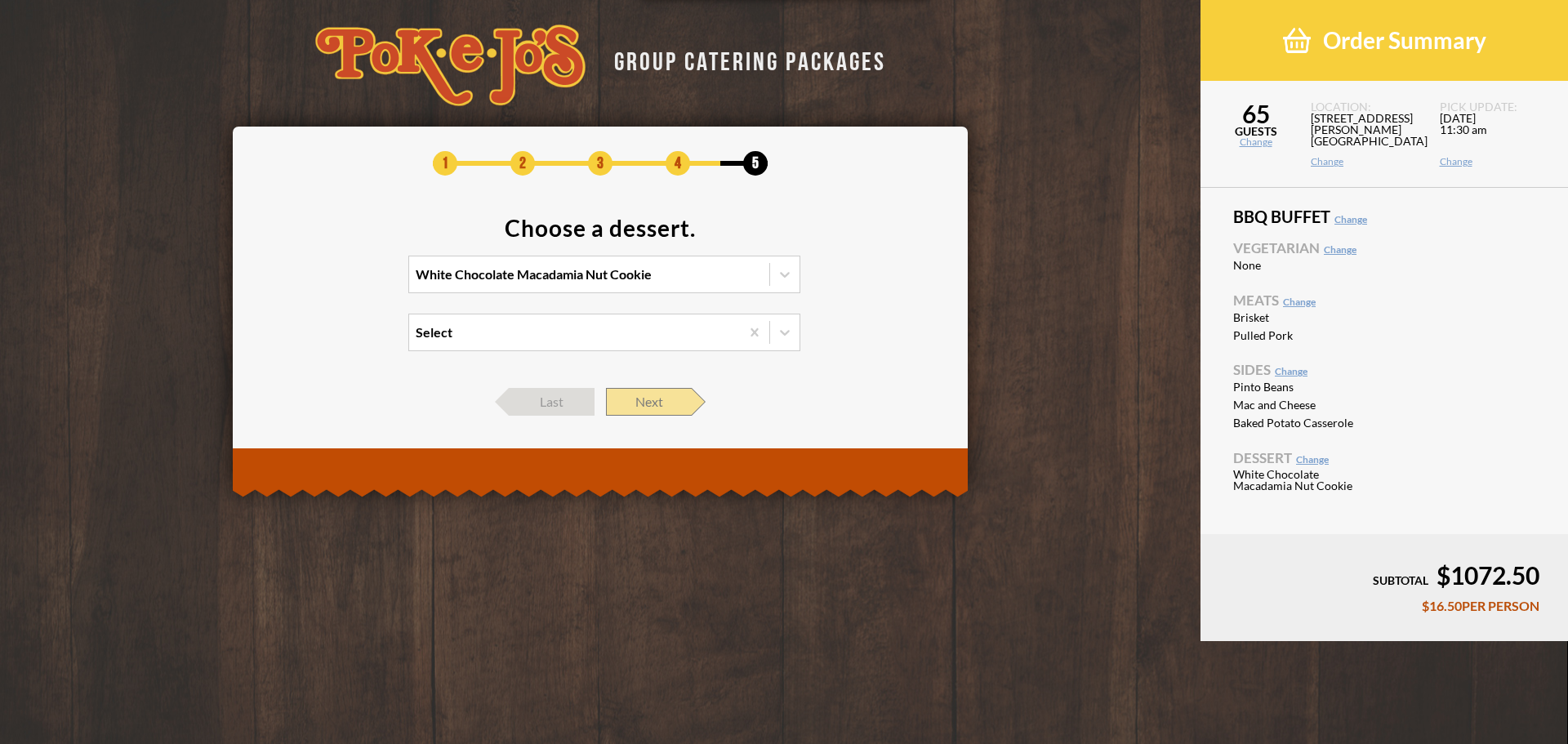
click at [641, 402] on span "Next" at bounding box center [649, 402] width 86 height 28
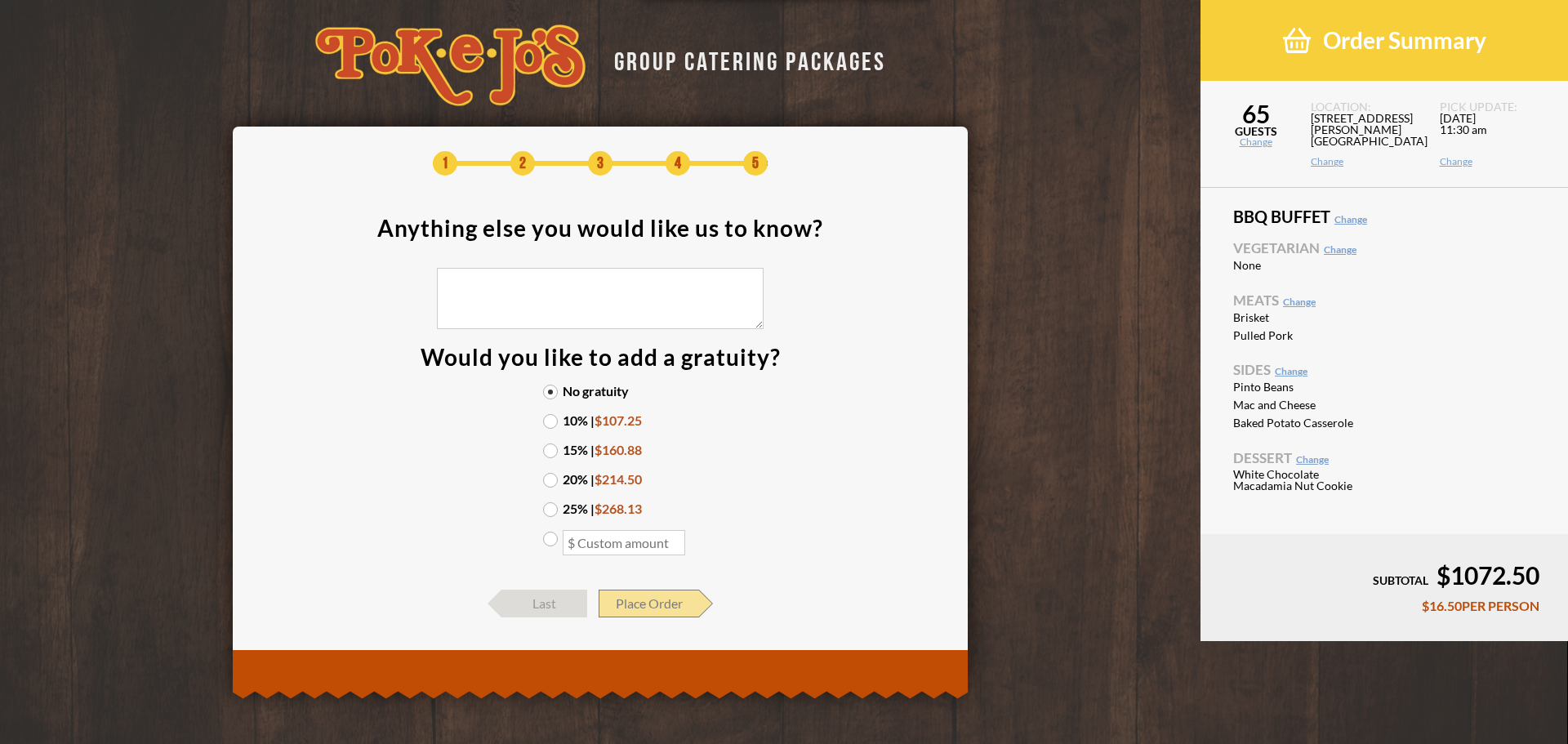
click at [664, 601] on span "Place Order" at bounding box center [649, 603] width 100 height 28
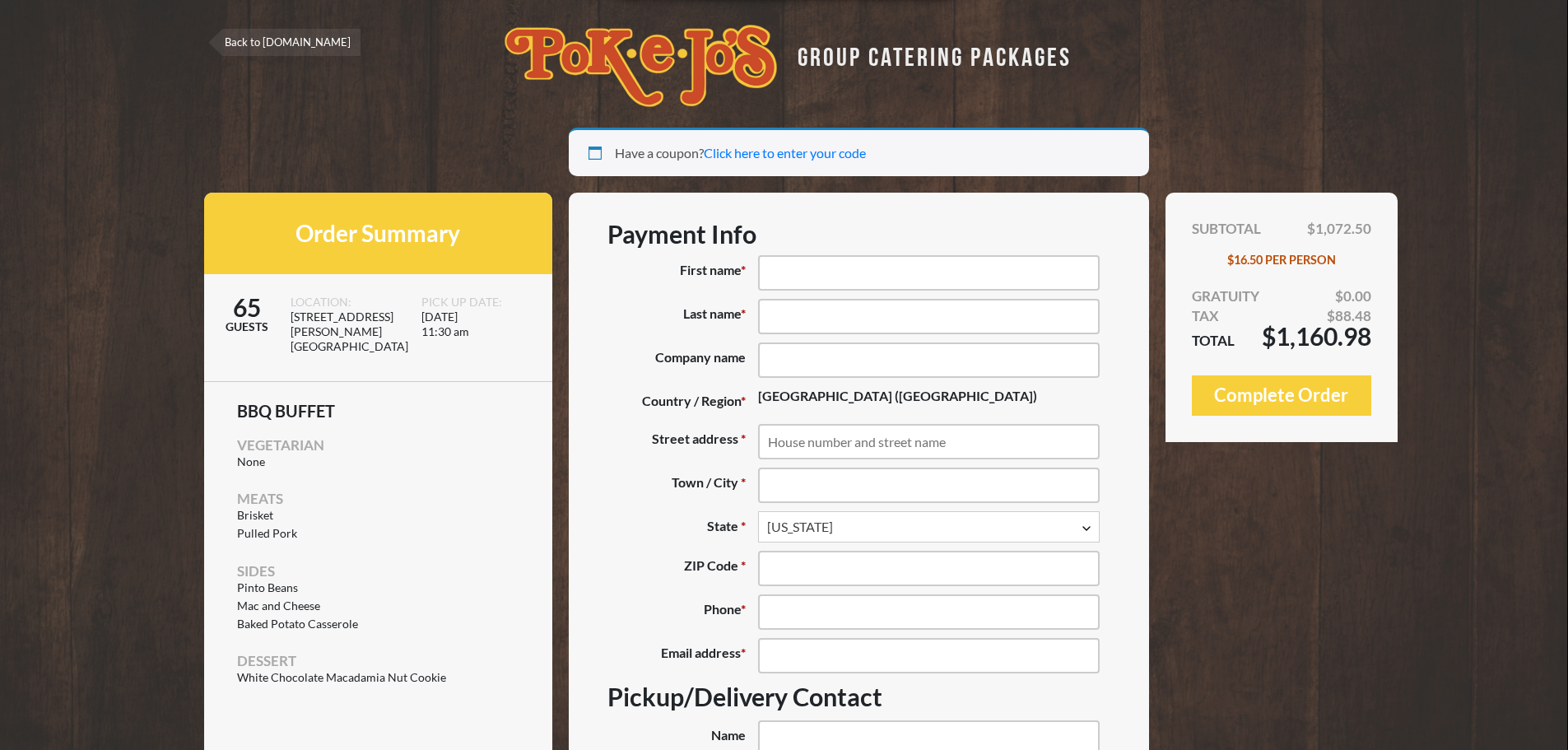
select select "[GEOGRAPHIC_DATA]"
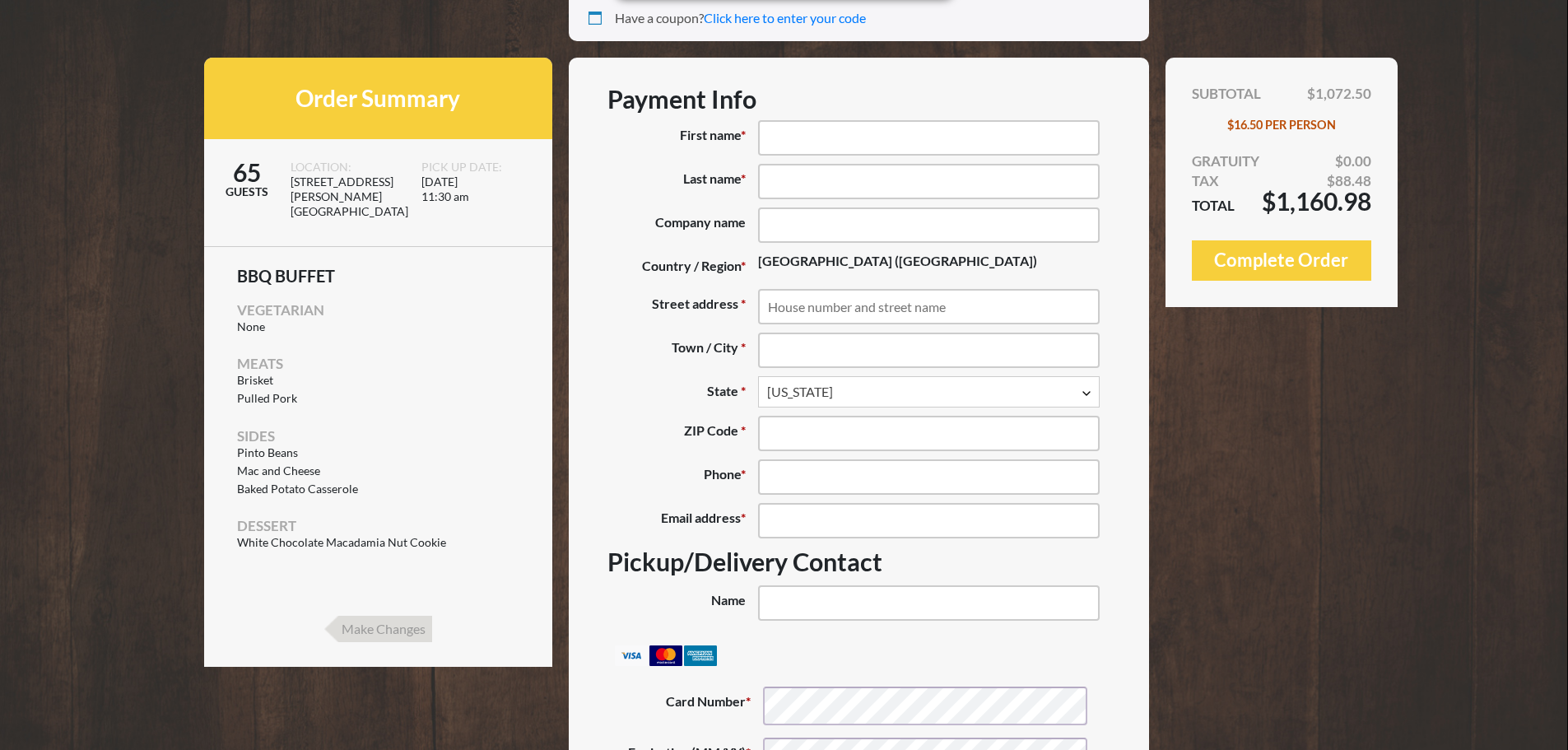
scroll to position [165, 0]
